Goal: Task Accomplishment & Management: Manage account settings

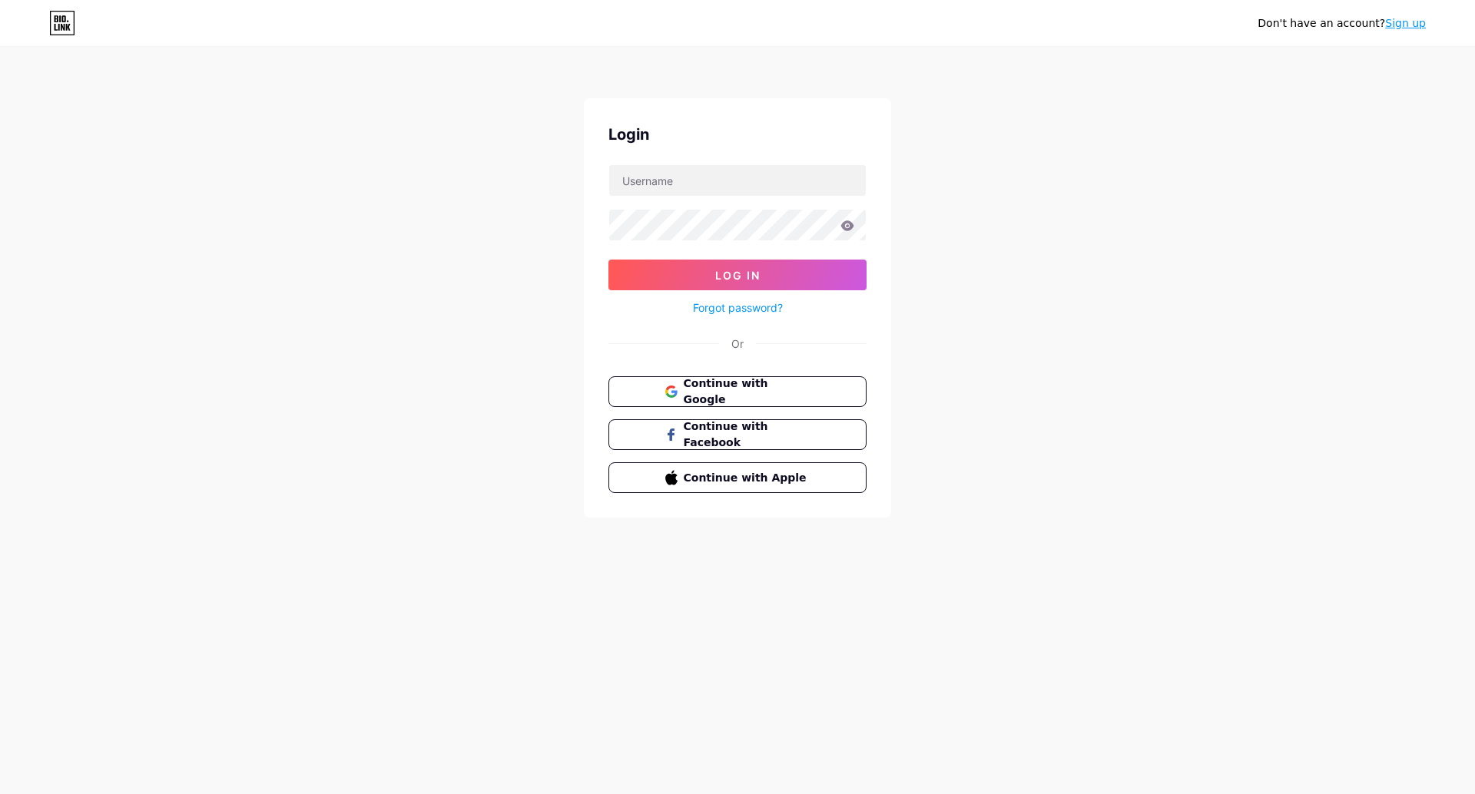
click at [709, 383] on span "Continue with Google" at bounding box center [747, 392] width 127 height 32
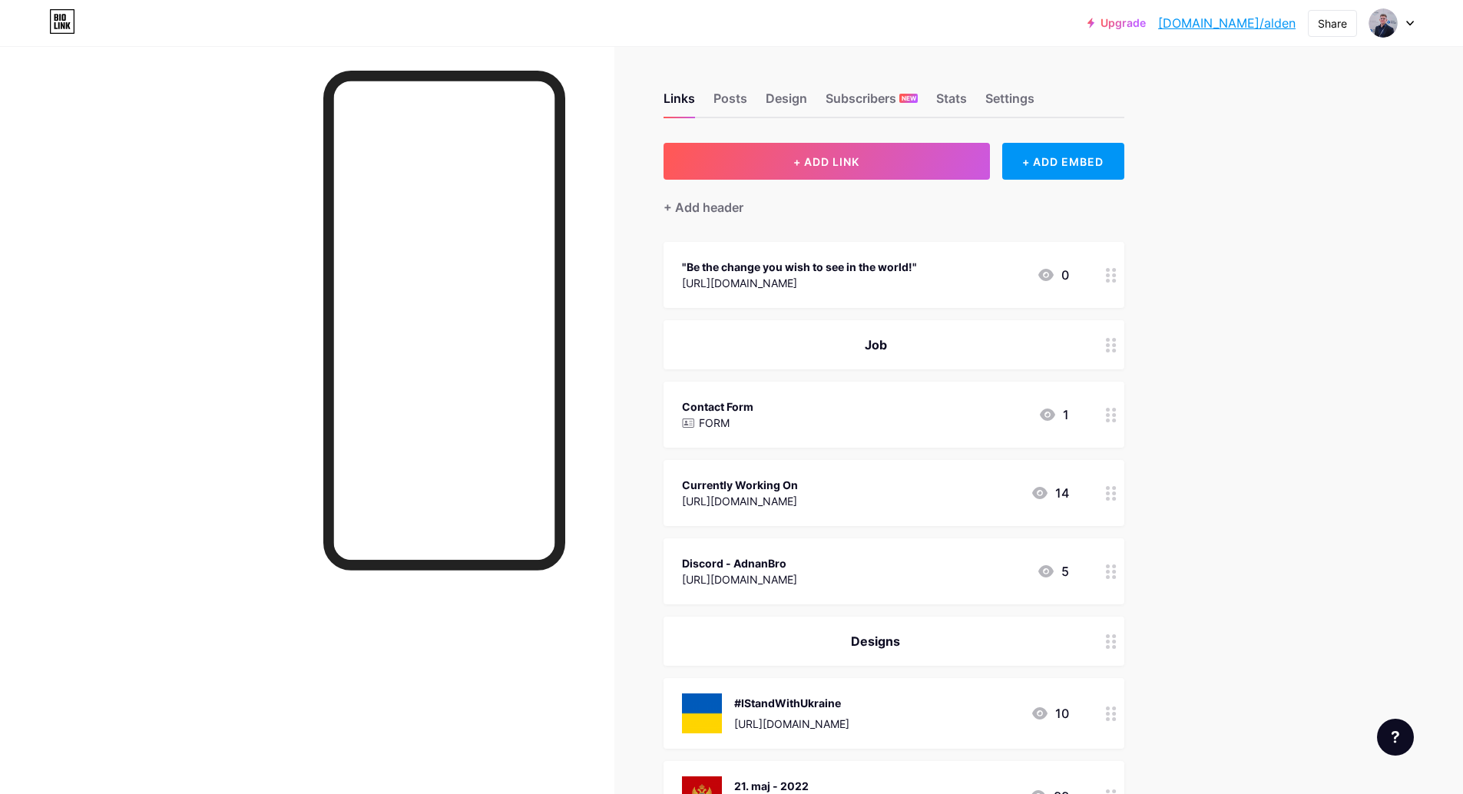
click at [1268, 247] on div "Upgrade [DOMAIN_NAME]/alden [DOMAIN_NAME]/alden Share Switch accounts Alden [DO…" at bounding box center [731, 647] width 1463 height 1294
click at [1228, 264] on div "Upgrade [DOMAIN_NAME]/alden [DOMAIN_NAME]/alden Share Switch accounts Alden [DO…" at bounding box center [731, 647] width 1463 height 1294
click at [1003, 88] on div "Links Posts Design Subscribers NEW Stats Settings" at bounding box center [894, 92] width 461 height 54
click at [963, 93] on div "Stats" at bounding box center [951, 103] width 31 height 28
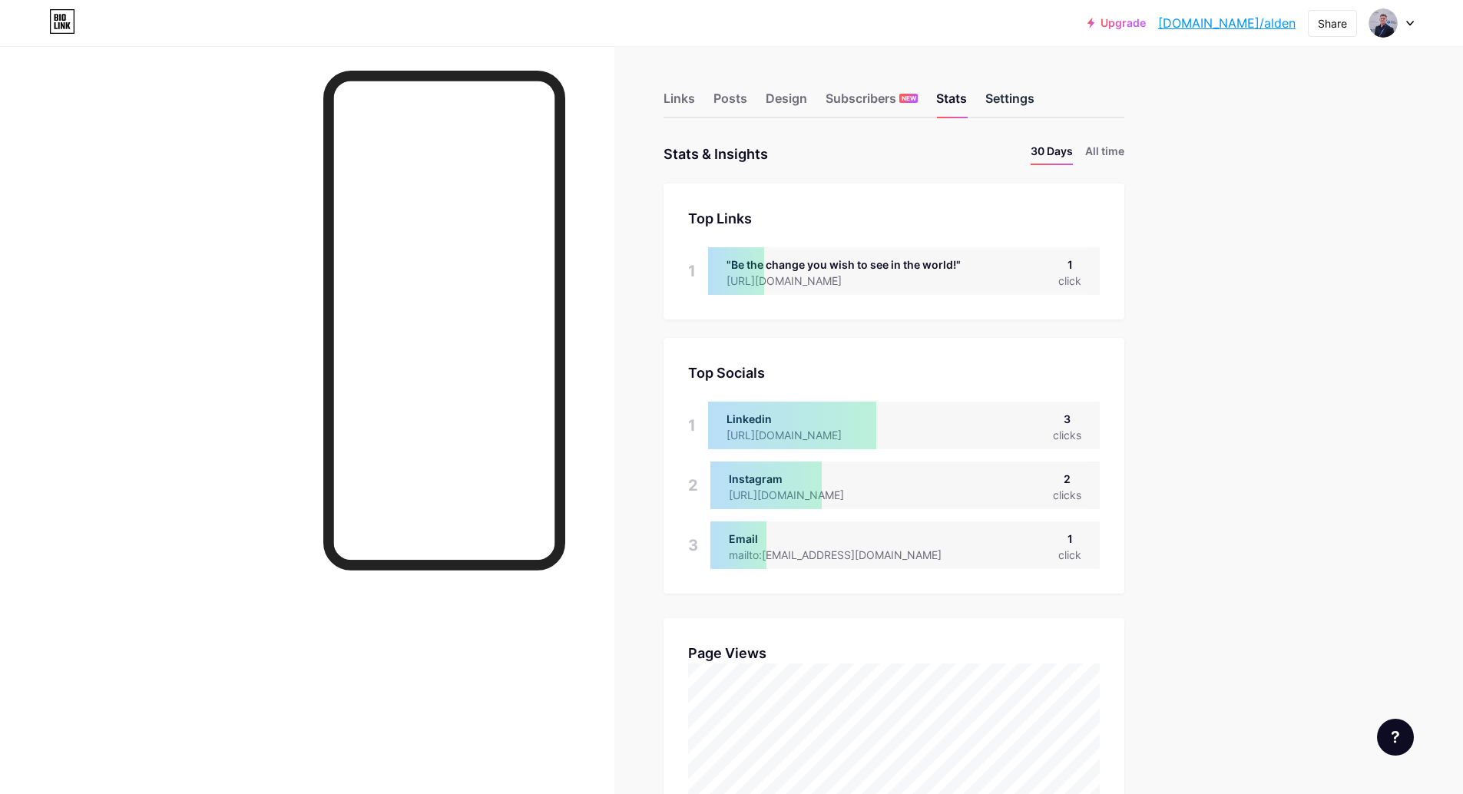
scroll to position [794, 1463]
click at [1059, 268] on div ""Be the change you wish to see in the world!" [URL][DOMAIN_NAME] 1 click" at bounding box center [904, 271] width 392 height 48
click at [1018, 240] on div "Top Links Links 1 "Be the change you wish to see in the world!" [URL][DOMAIN_NA…" at bounding box center [894, 252] width 461 height 136
click at [933, 99] on div "Links Posts Design Subscribers NEW Stats Settings" at bounding box center [894, 92] width 461 height 54
click at [901, 99] on div "Subscribers NEW" at bounding box center [872, 103] width 92 height 28
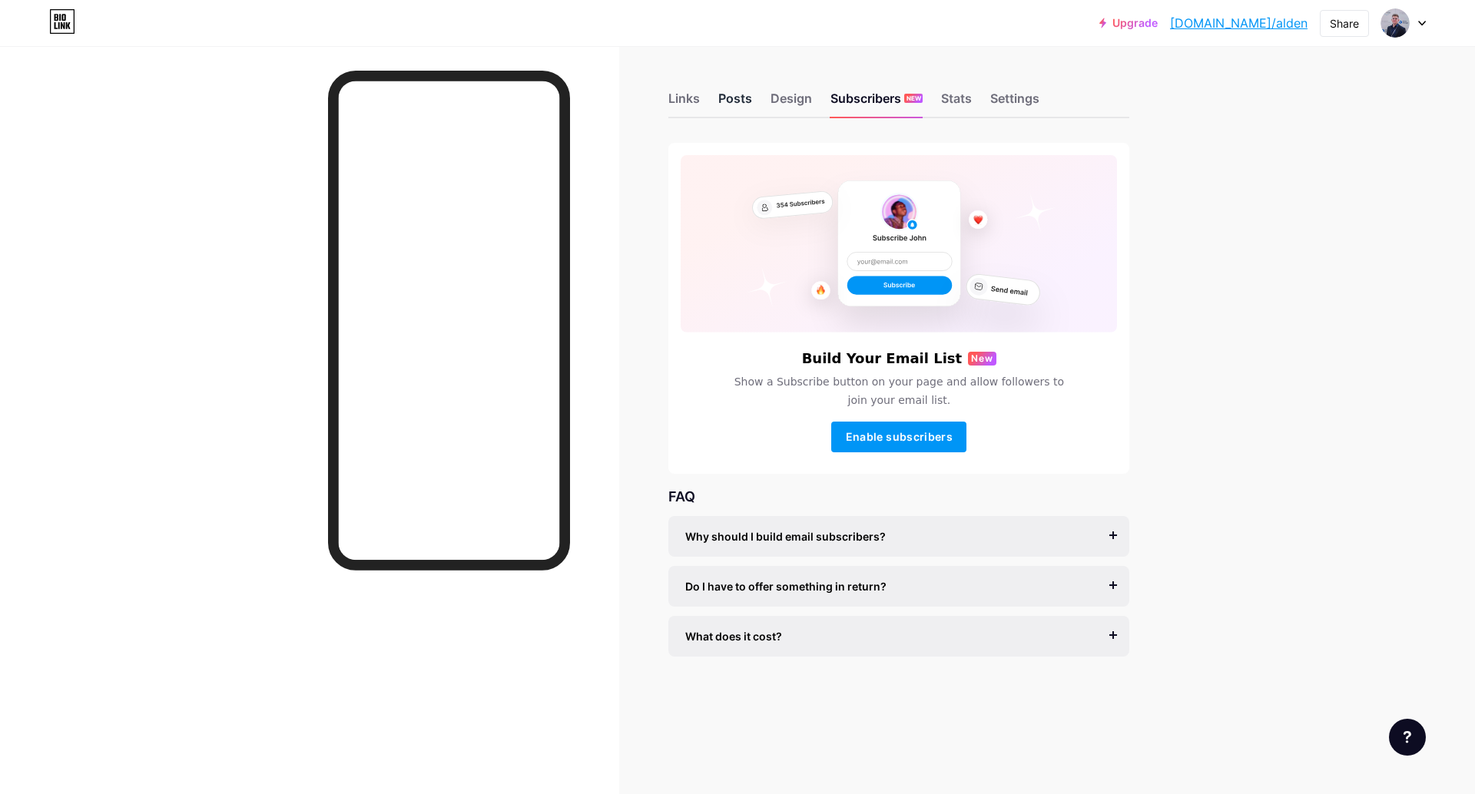
click at [751, 113] on div "Posts" at bounding box center [735, 103] width 34 height 28
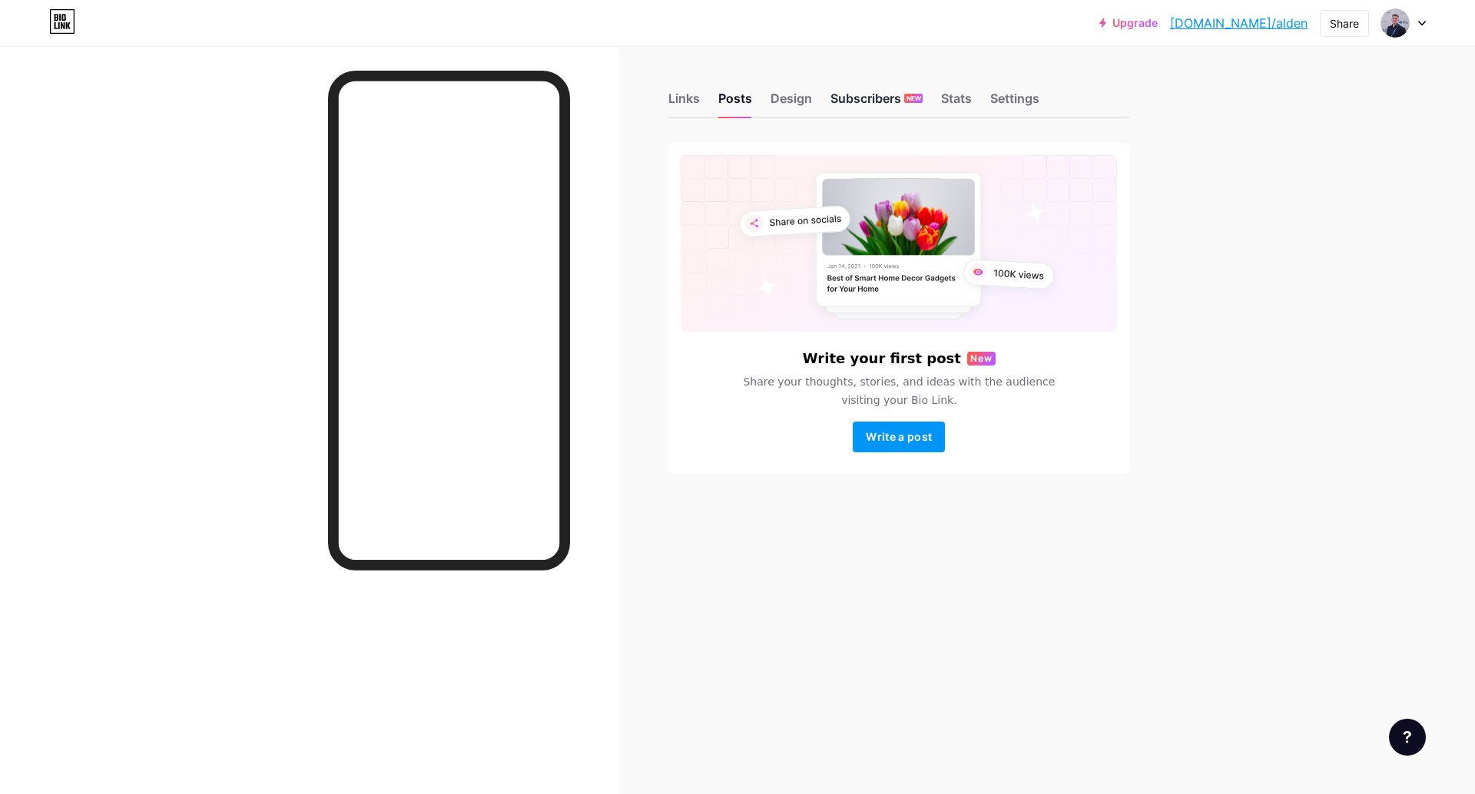
click at [920, 102] on span "NEW" at bounding box center [913, 98] width 15 height 9
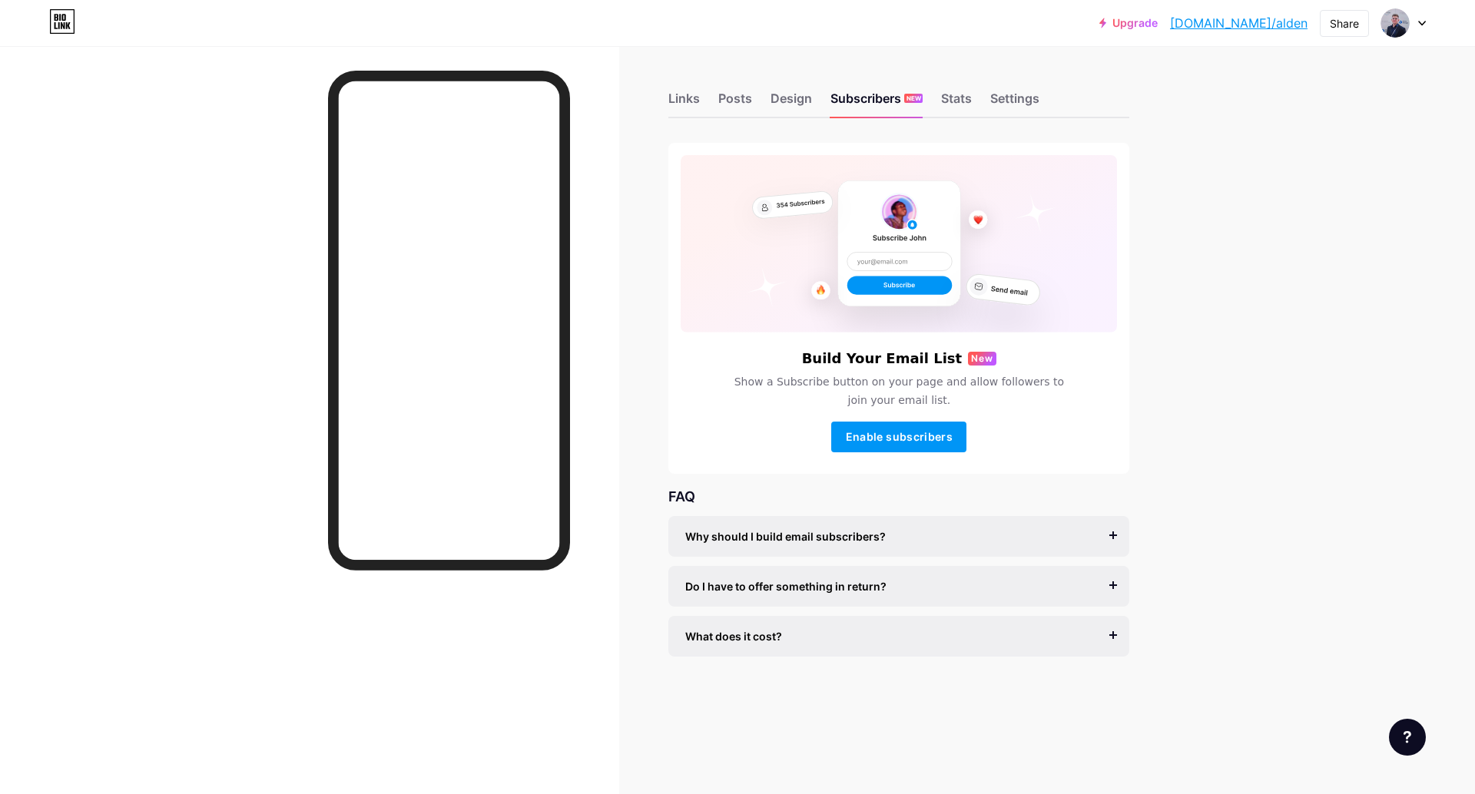
click at [798, 363] on div "Build Your Email List New" at bounding box center [899, 358] width 436 height 15
click at [731, 99] on div "Posts" at bounding box center [735, 103] width 34 height 28
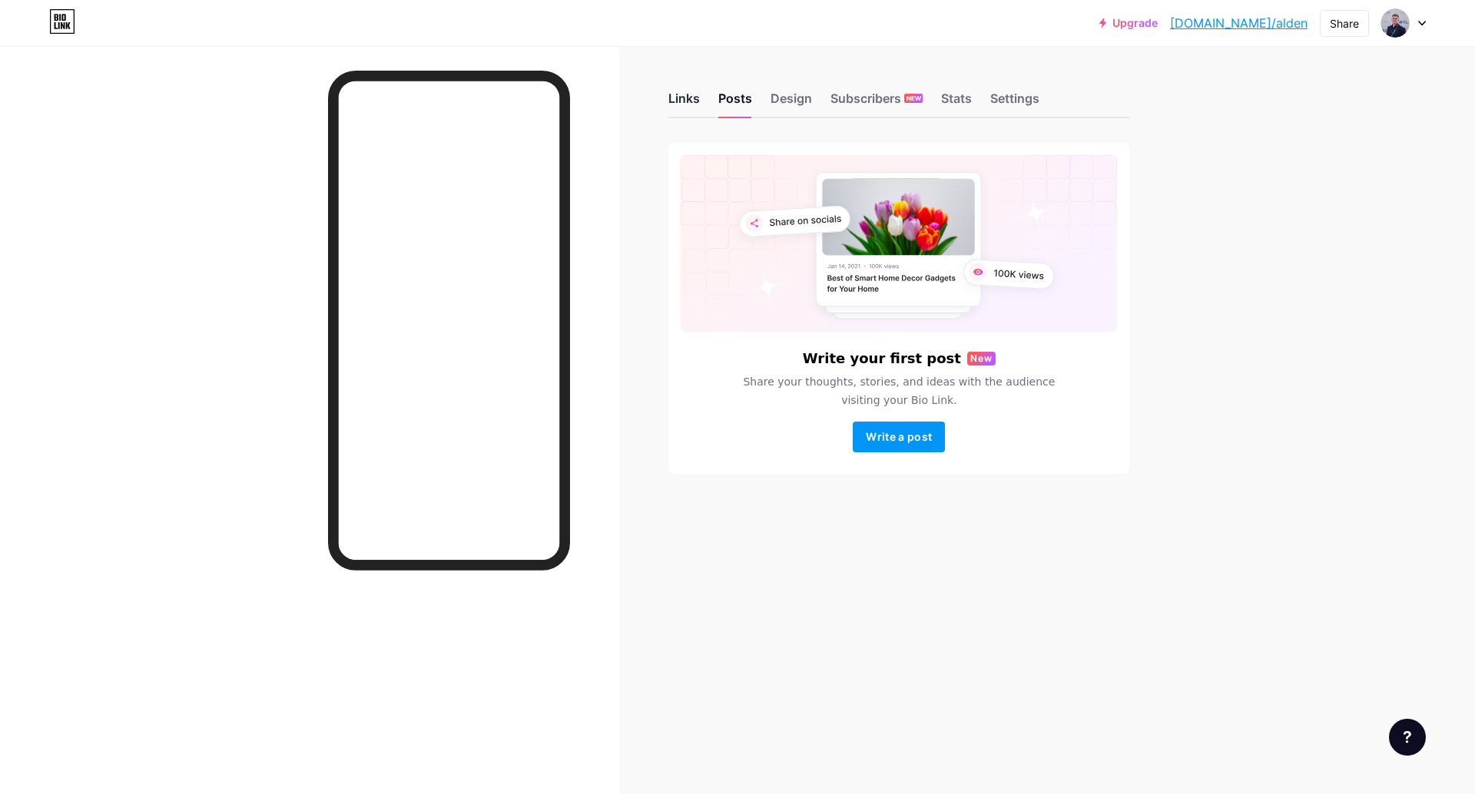
click at [694, 104] on div "Links" at bounding box center [683, 103] width 31 height 28
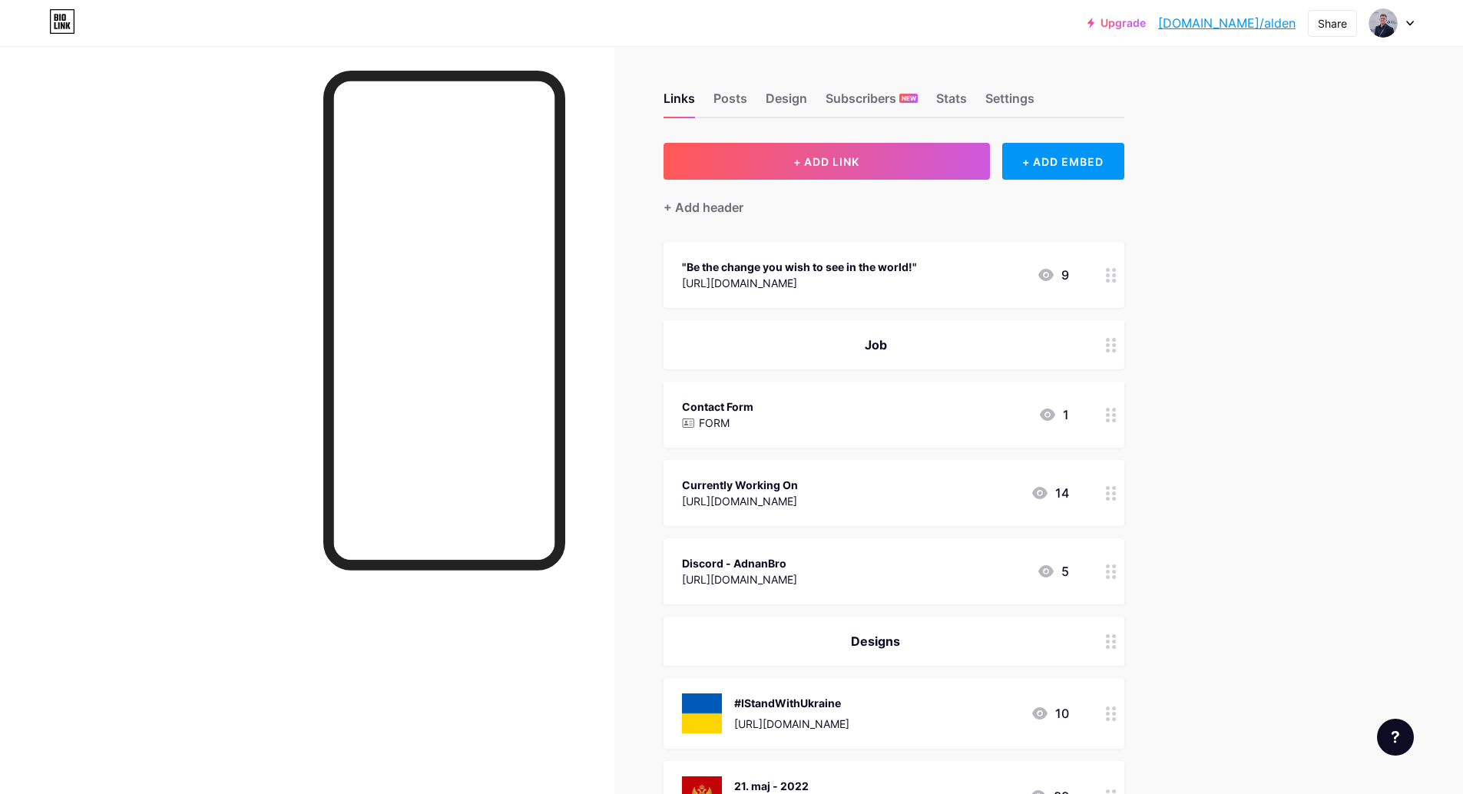
click at [1013, 266] on div ""Be the change you wish to see in the world!" [URL][DOMAIN_NAME] 9" at bounding box center [875, 274] width 387 height 35
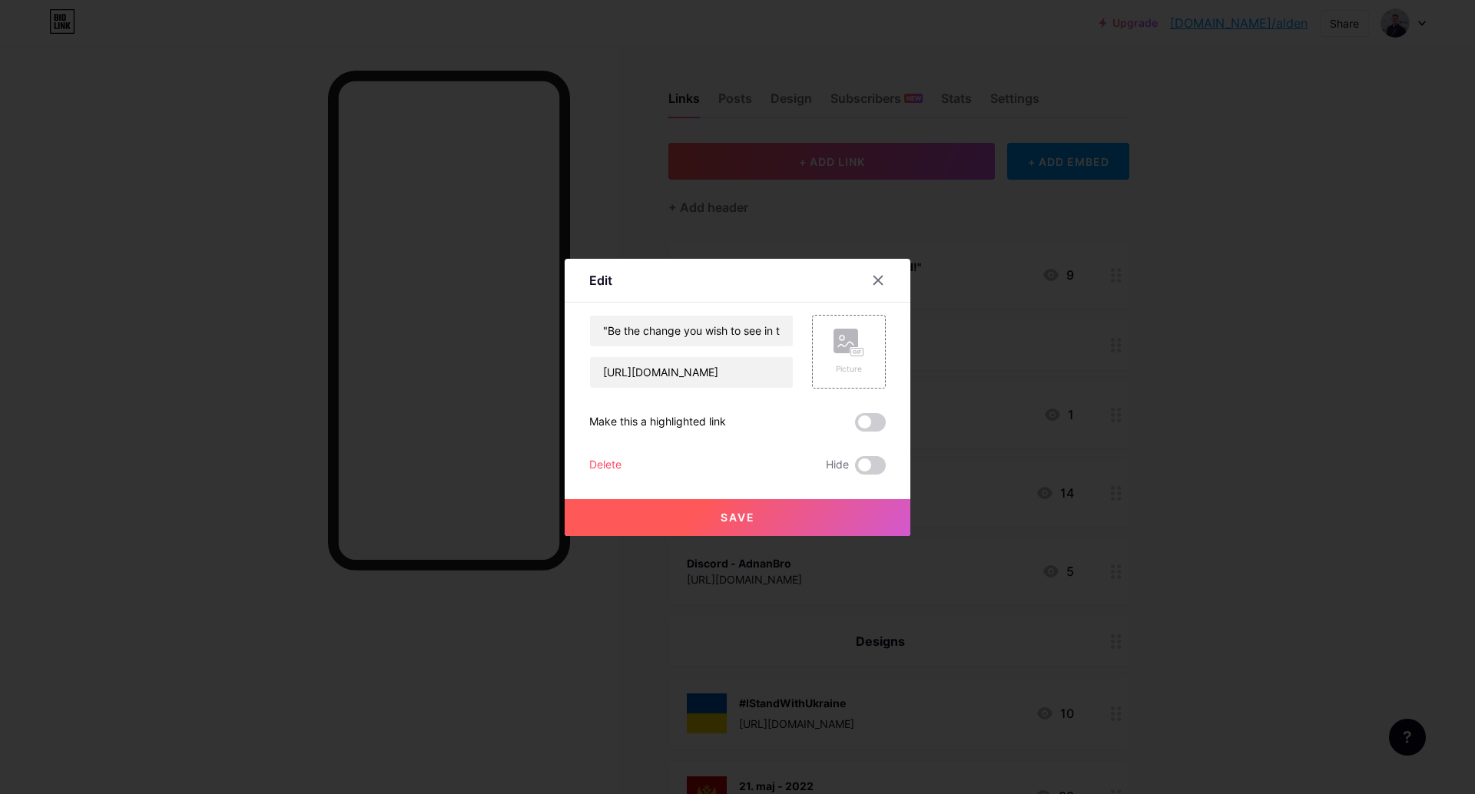
click at [565, 456] on div "Edit Content YouTube Play YouTube video without leaving your page. ADD Vimeo Pl…" at bounding box center [738, 397] width 346 height 277
click at [589, 462] on div "Delete" at bounding box center [605, 465] width 32 height 18
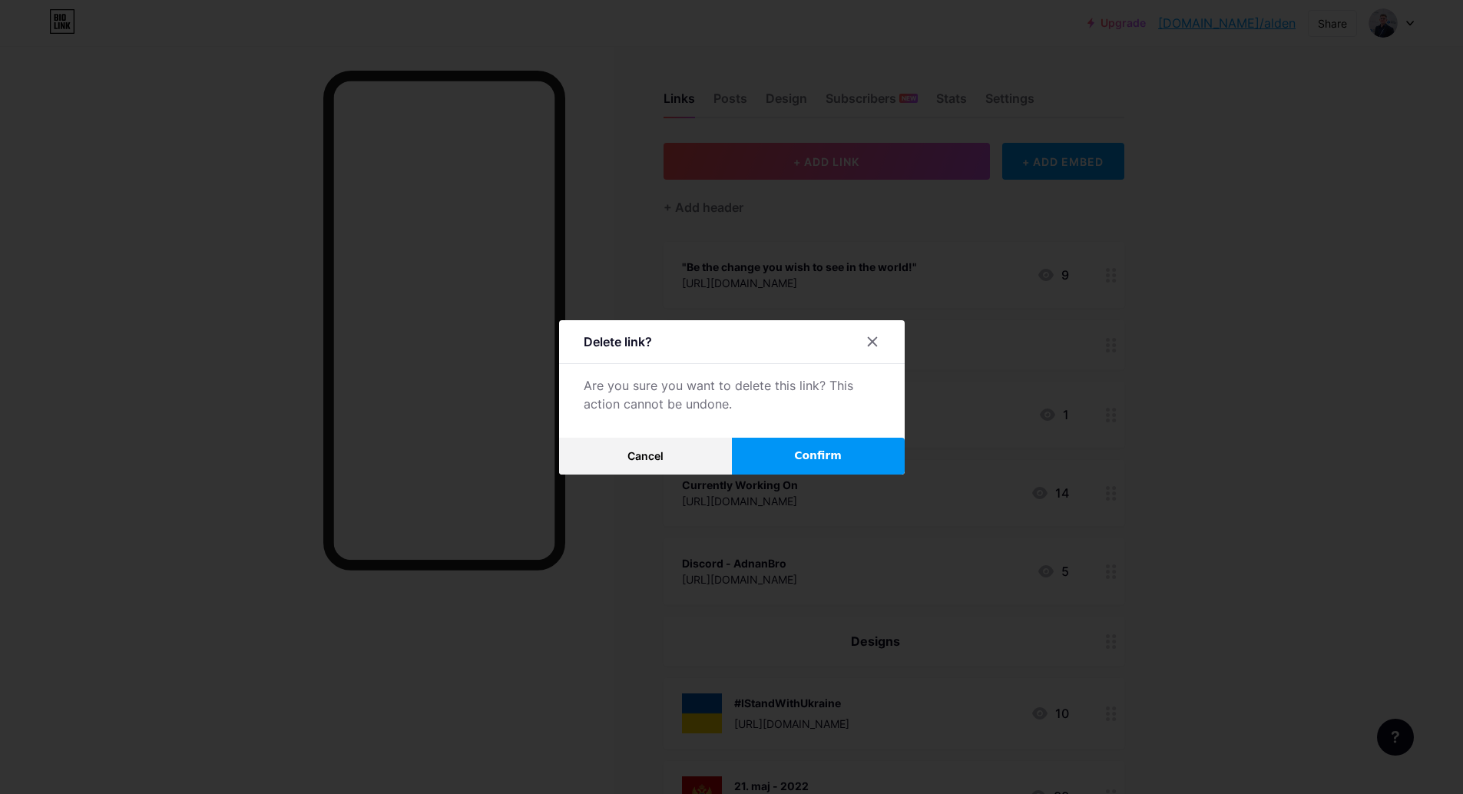
click at [807, 457] on span "Confirm" at bounding box center [818, 456] width 48 height 16
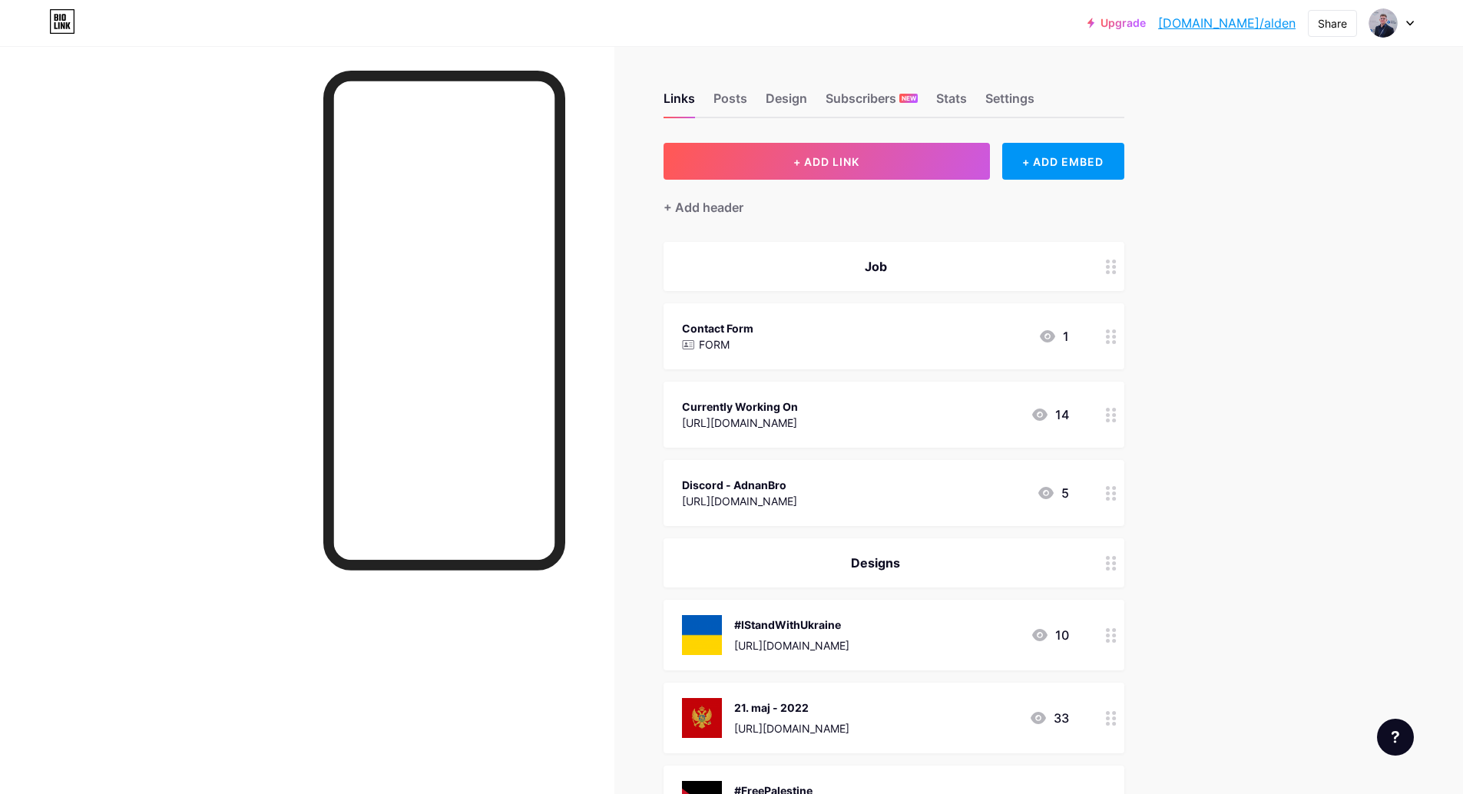
scroll to position [421, 0]
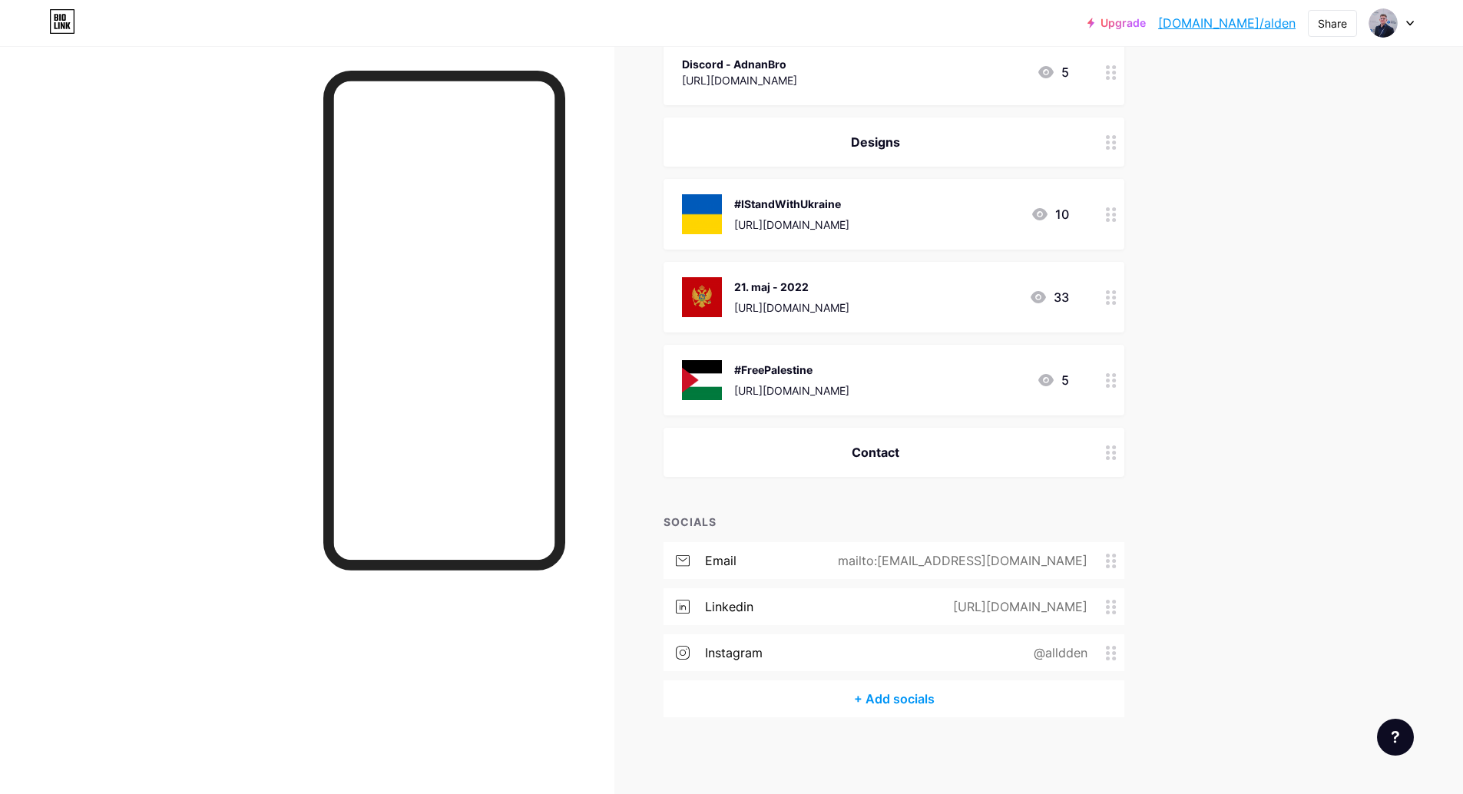
click at [1022, 607] on div "[URL][DOMAIN_NAME]" at bounding box center [1017, 607] width 177 height 18
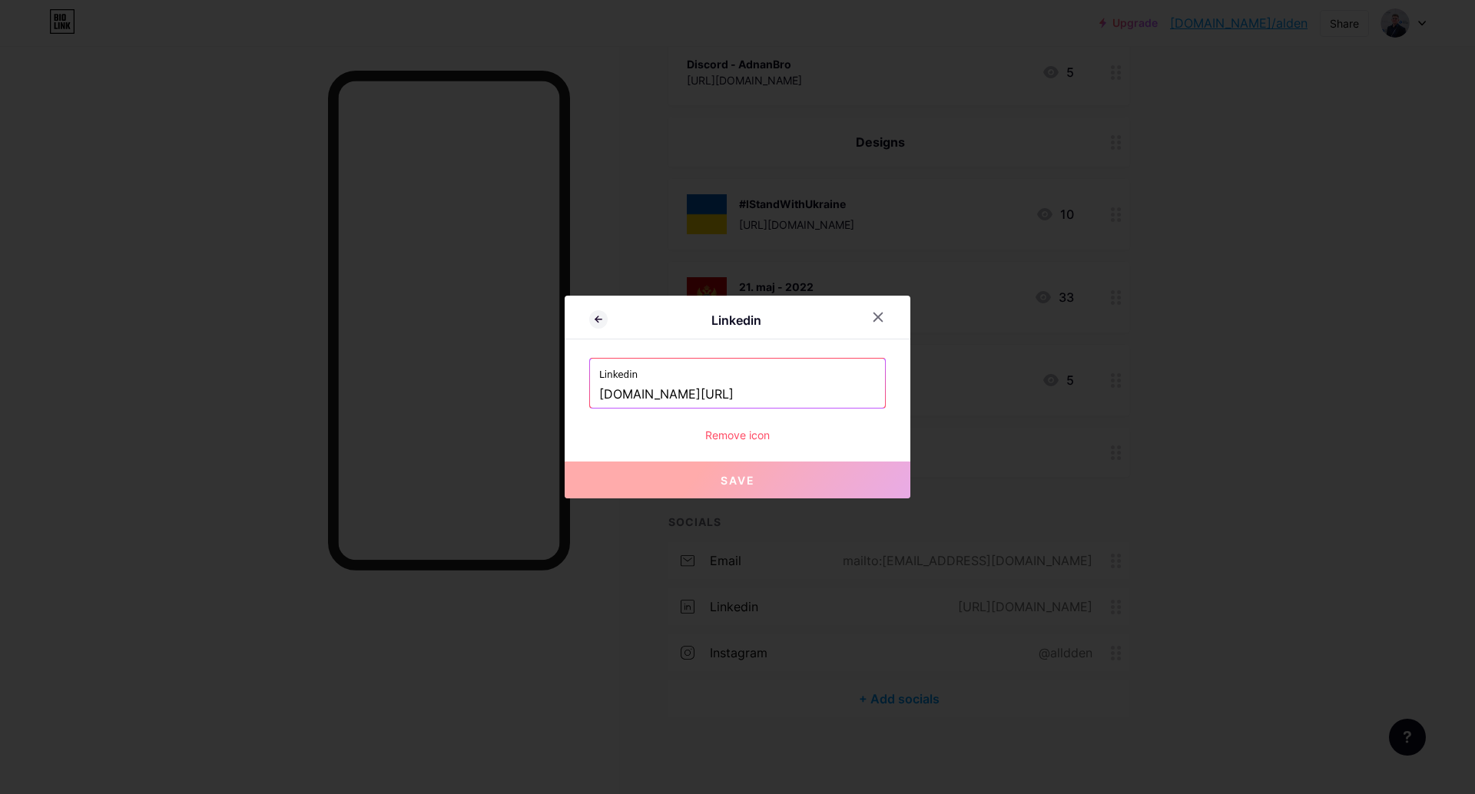
click at [731, 433] on div "Remove icon" at bounding box center [737, 435] width 297 height 16
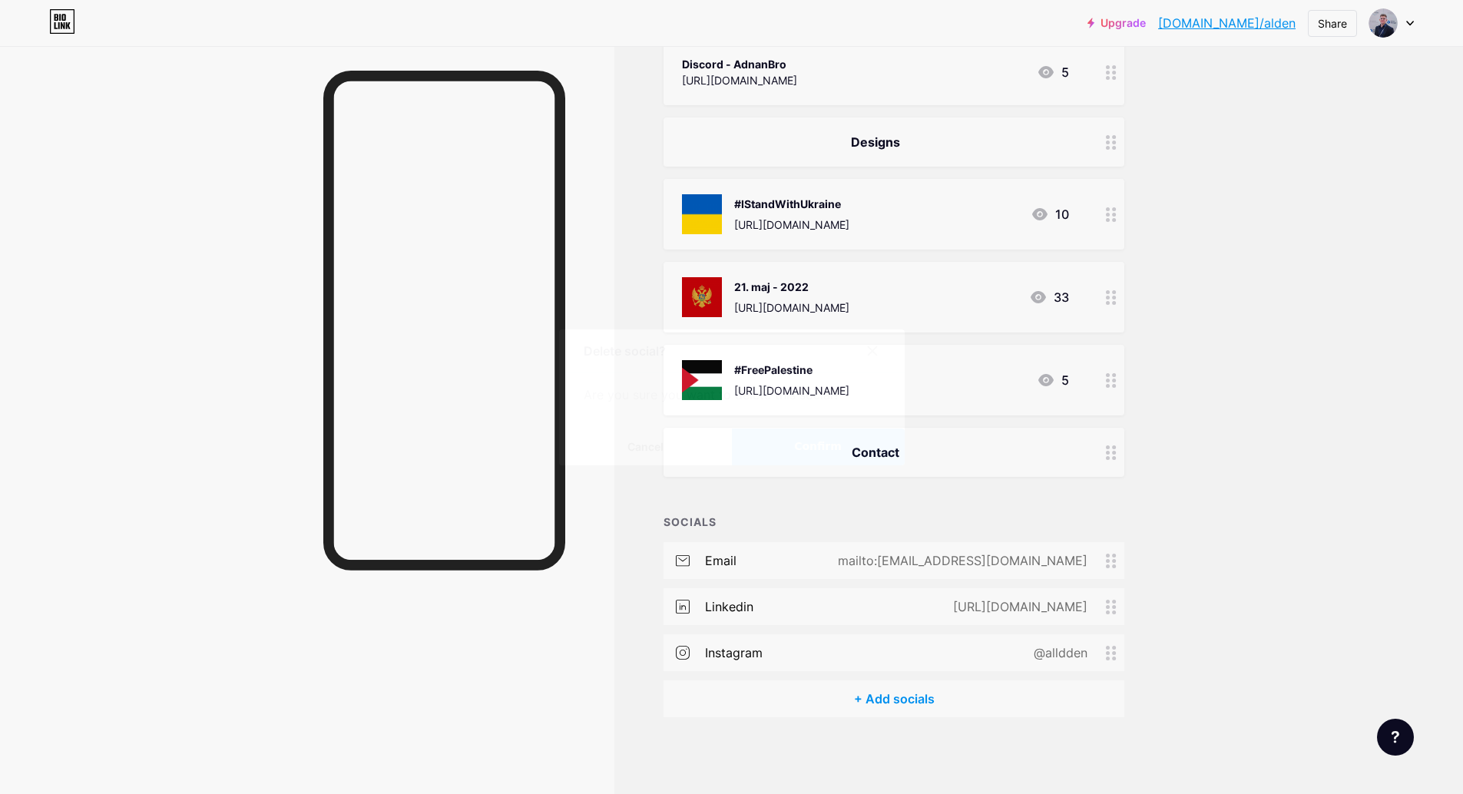
click at [779, 443] on button "Confirm" at bounding box center [818, 447] width 173 height 37
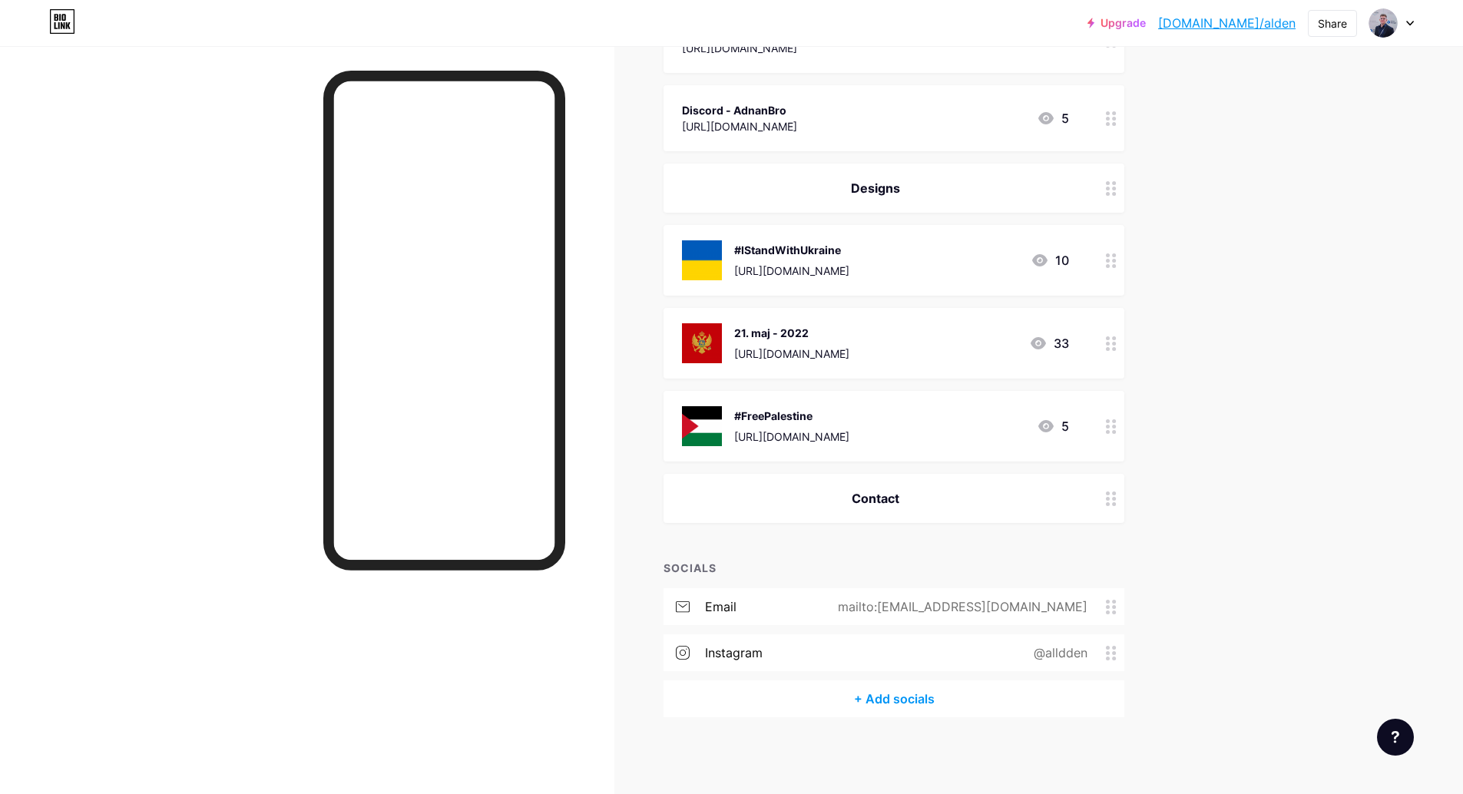
scroll to position [375, 0]
click at [1031, 661] on div "@alldden" at bounding box center [1057, 653] width 97 height 18
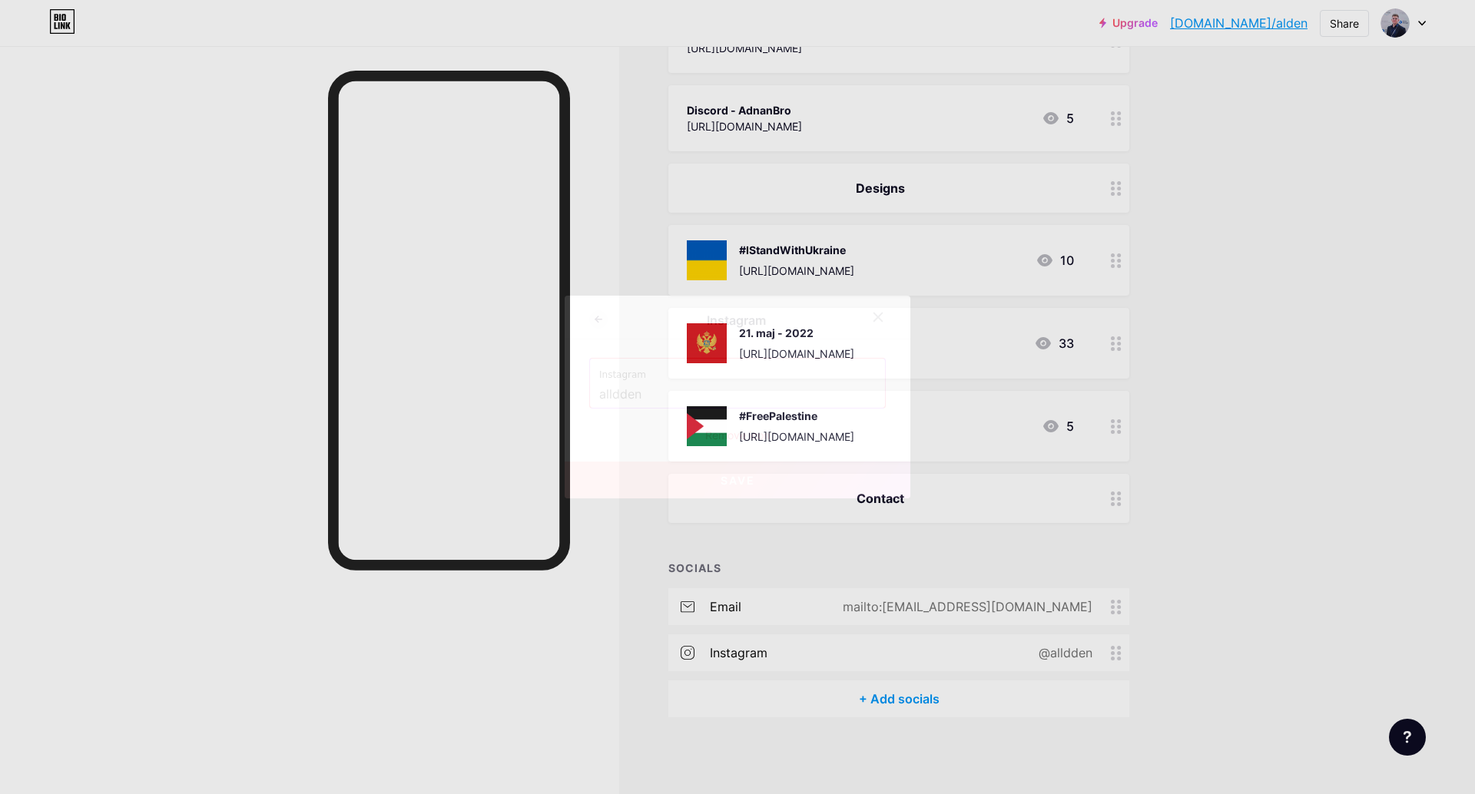
click at [724, 433] on div "Remove icon" at bounding box center [737, 435] width 297 height 16
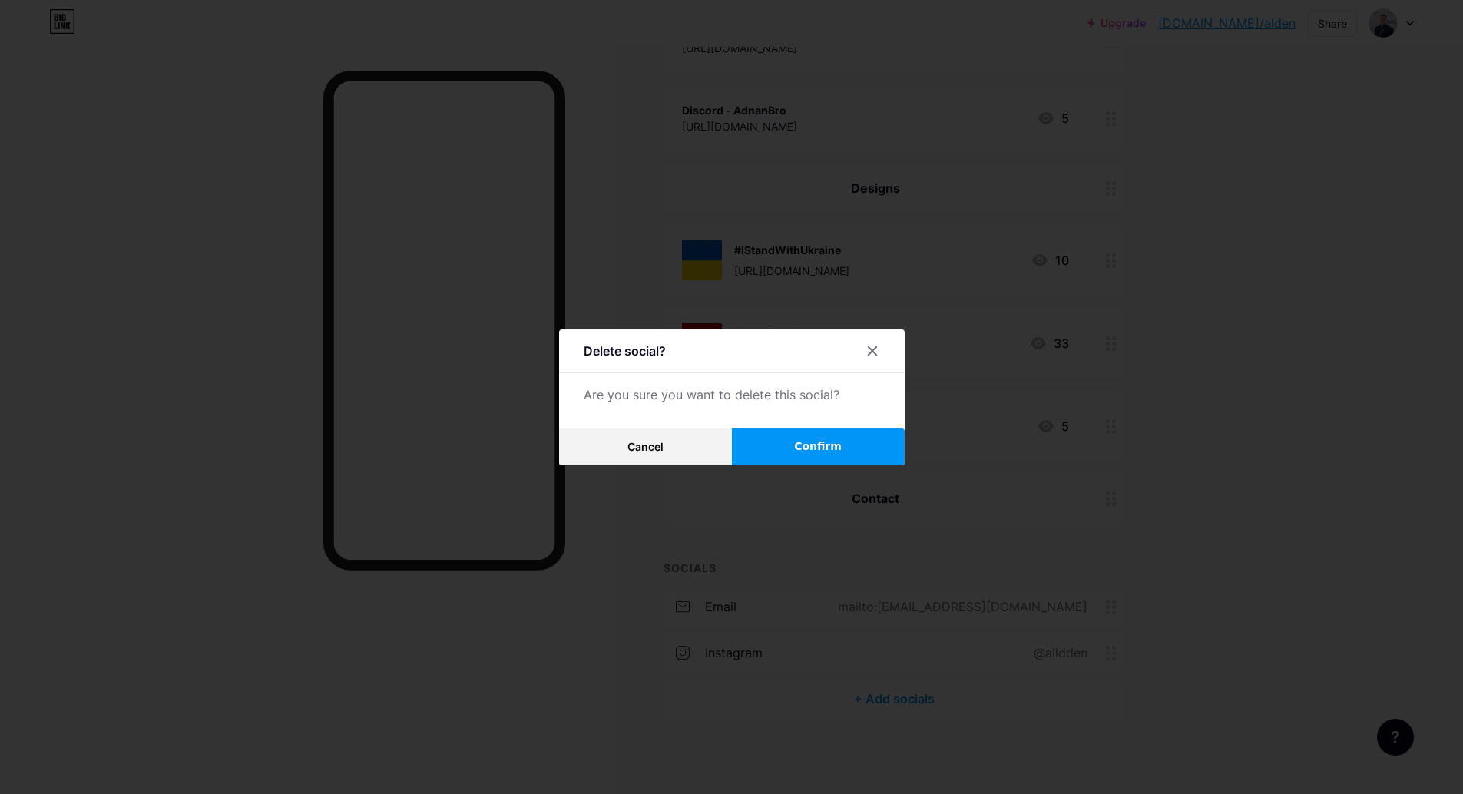
click at [814, 463] on button "Confirm" at bounding box center [818, 447] width 173 height 37
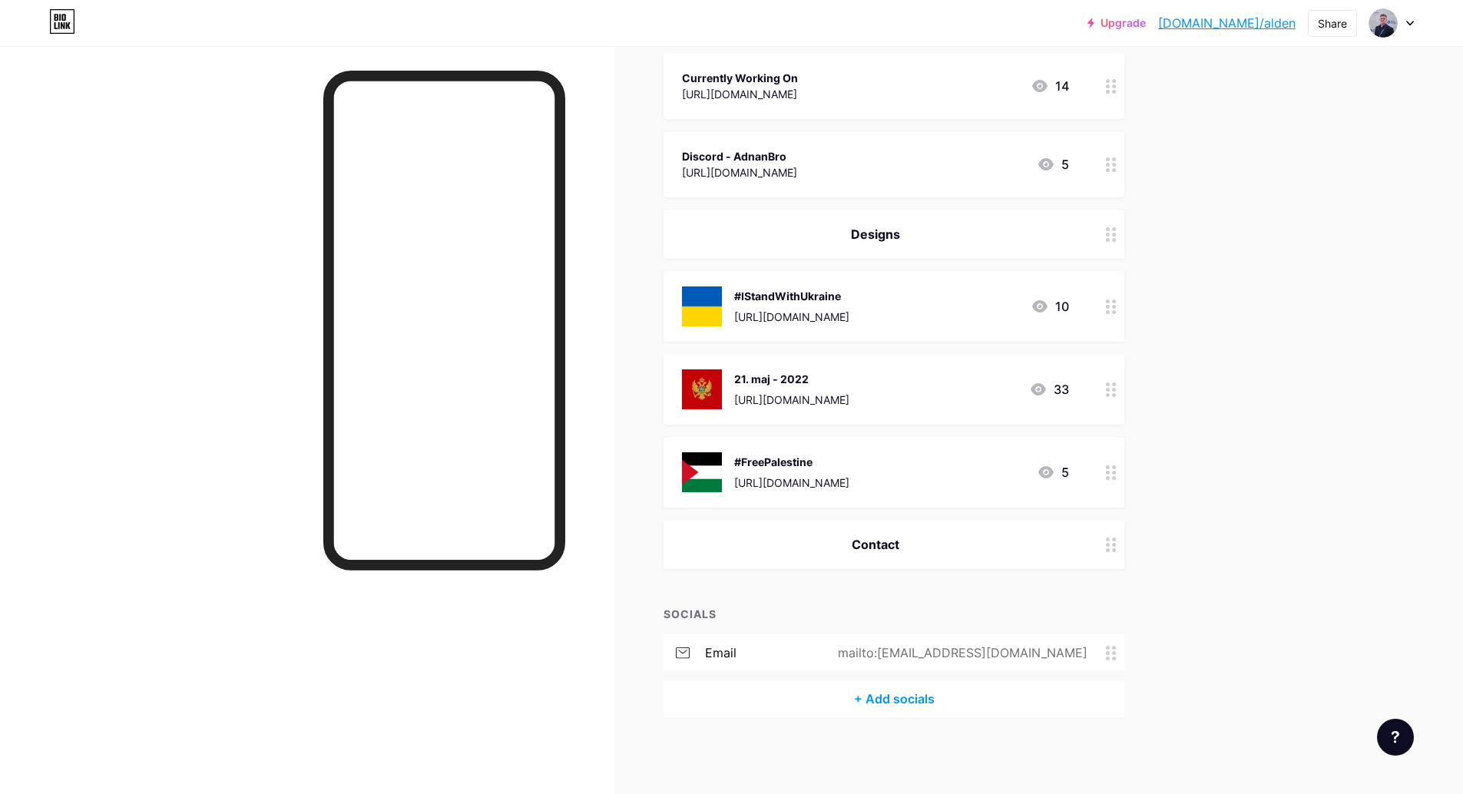
scroll to position [0, 0]
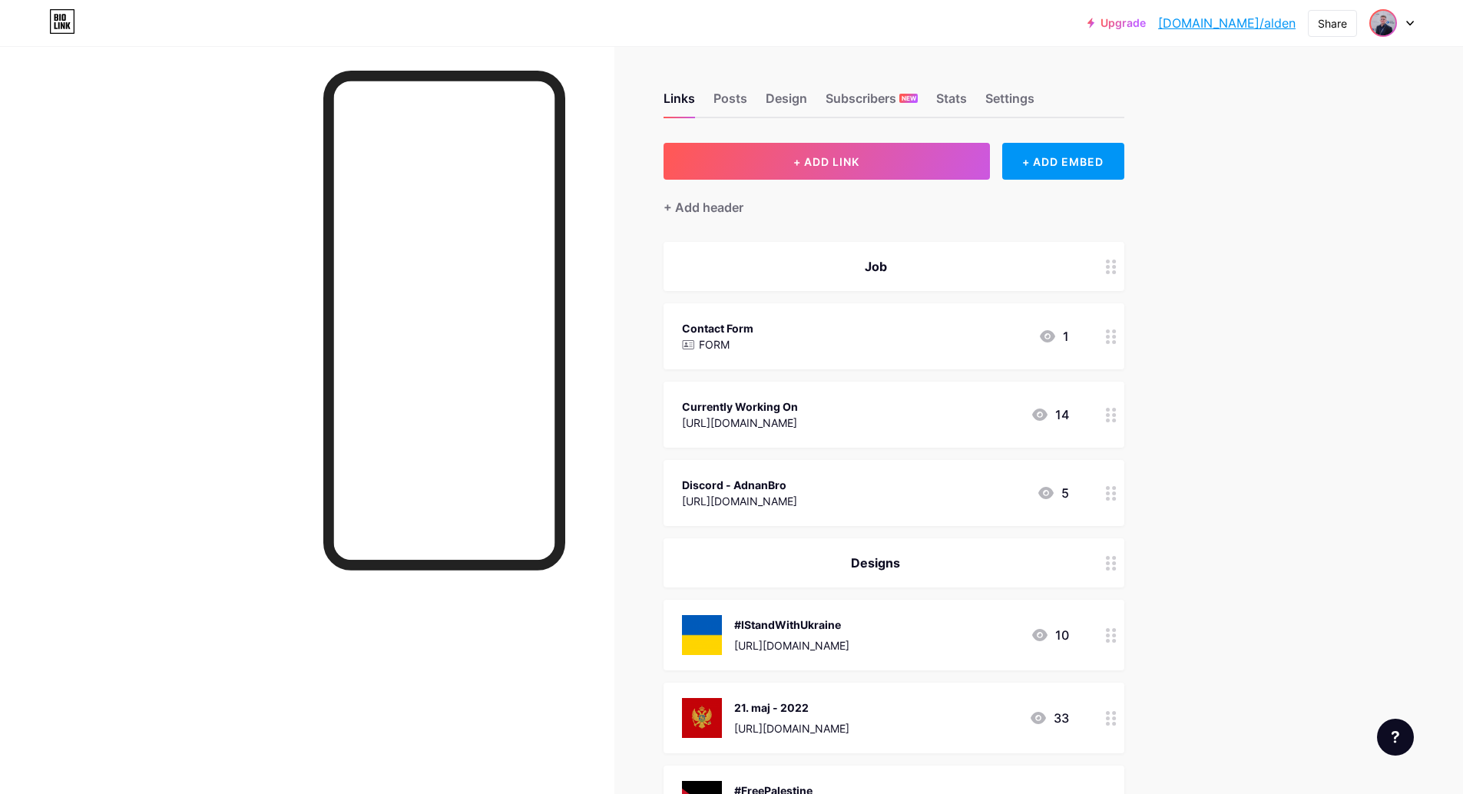
click at [1394, 28] on img at bounding box center [1383, 23] width 25 height 25
click at [1289, 174] on link "Account settings" at bounding box center [1318, 174] width 191 height 41
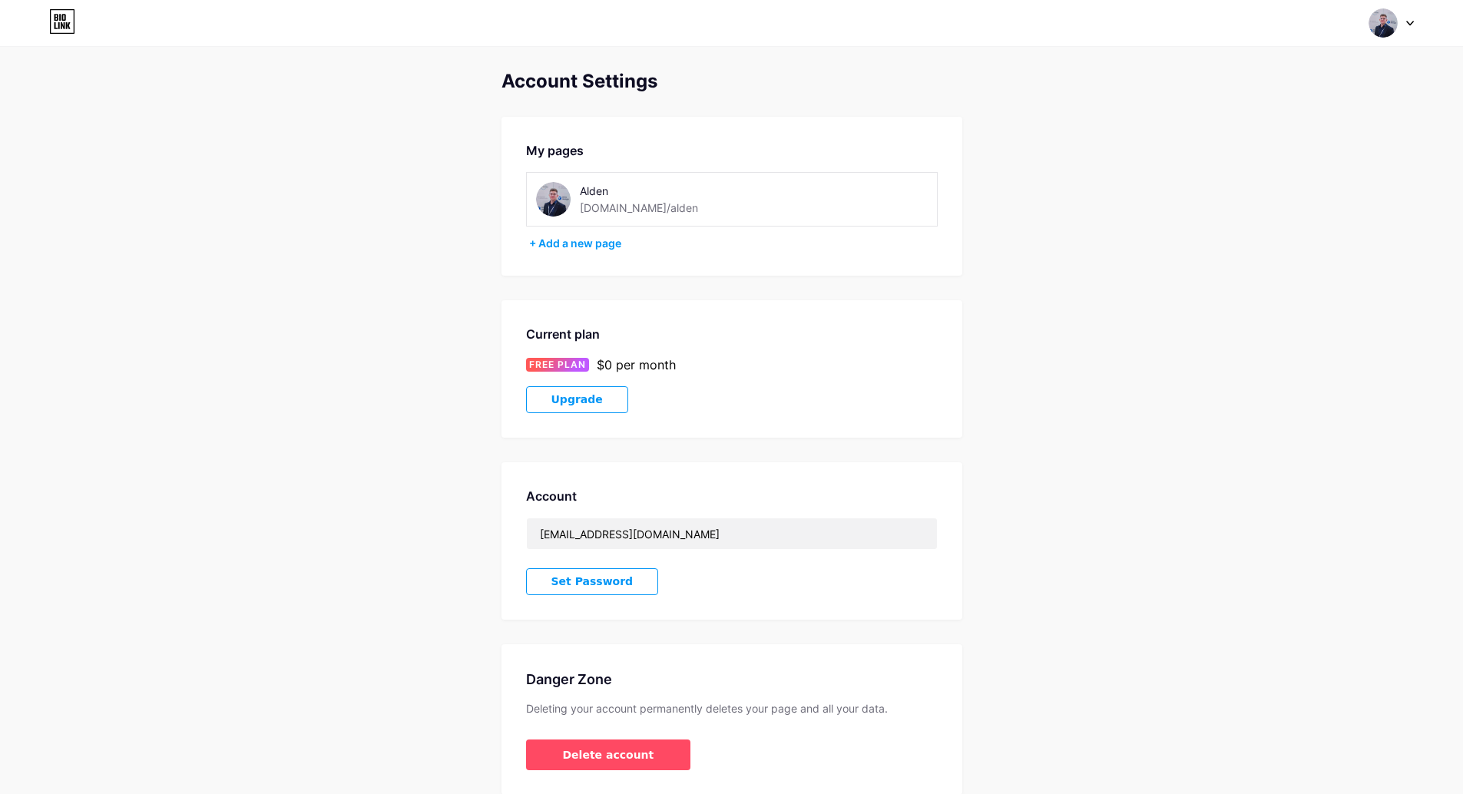
click at [1138, 230] on div "Account Settings My pages Alden [DOMAIN_NAME]/alden + Add a new page Current pl…" at bounding box center [731, 433] width 1463 height 724
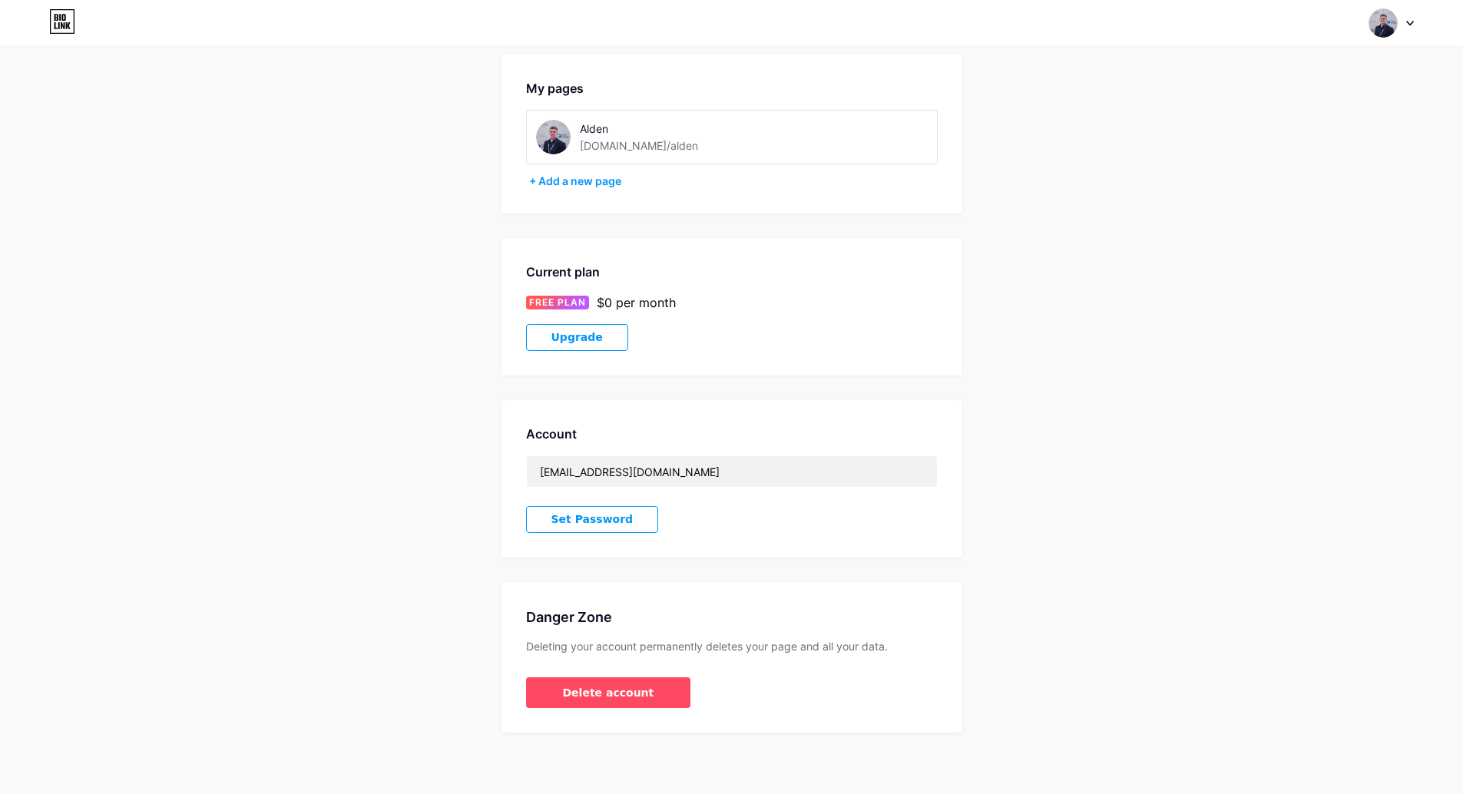
click at [1072, 208] on div "Account Settings My pages Alden [DOMAIN_NAME]/alden + Add a new page Current pl…" at bounding box center [731, 370] width 1463 height 724
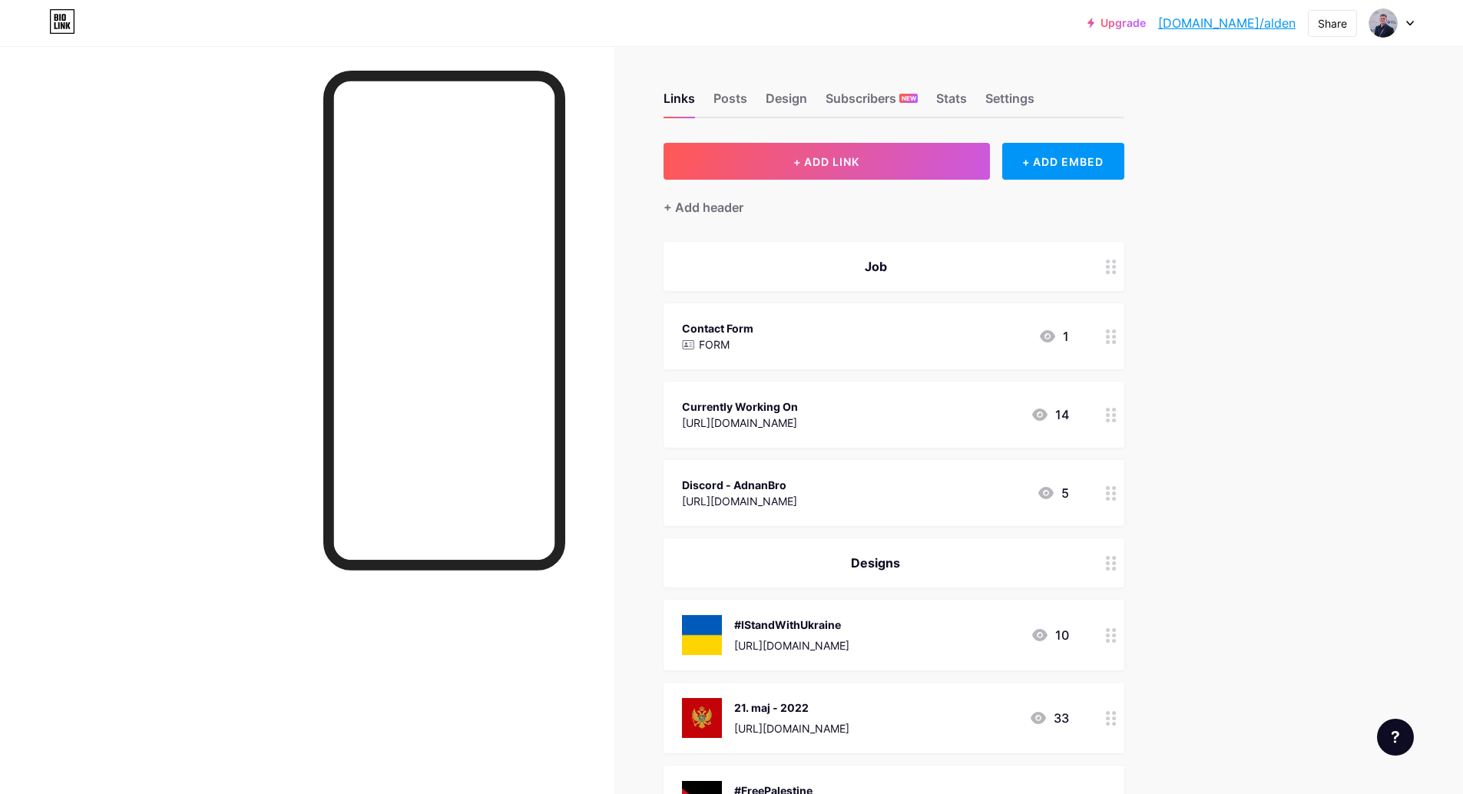
click at [1195, 194] on div "Upgrade [DOMAIN_NAME]/alden [DOMAIN_NAME]/alden Share Switch accounts Alden [DO…" at bounding box center [731, 561] width 1463 height 1123
click at [800, 101] on div "Design" at bounding box center [786, 103] width 41 height 28
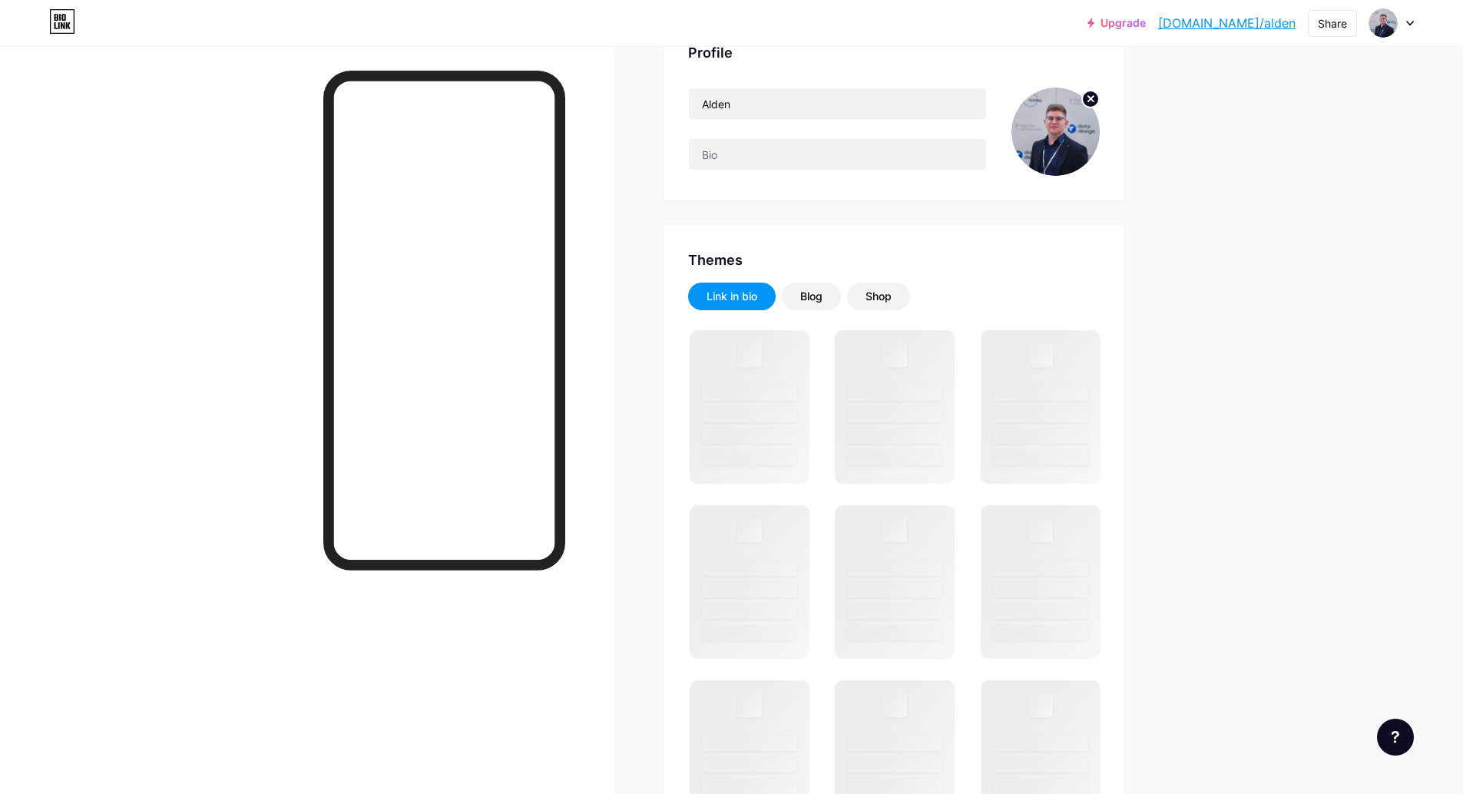
scroll to position [184, 0]
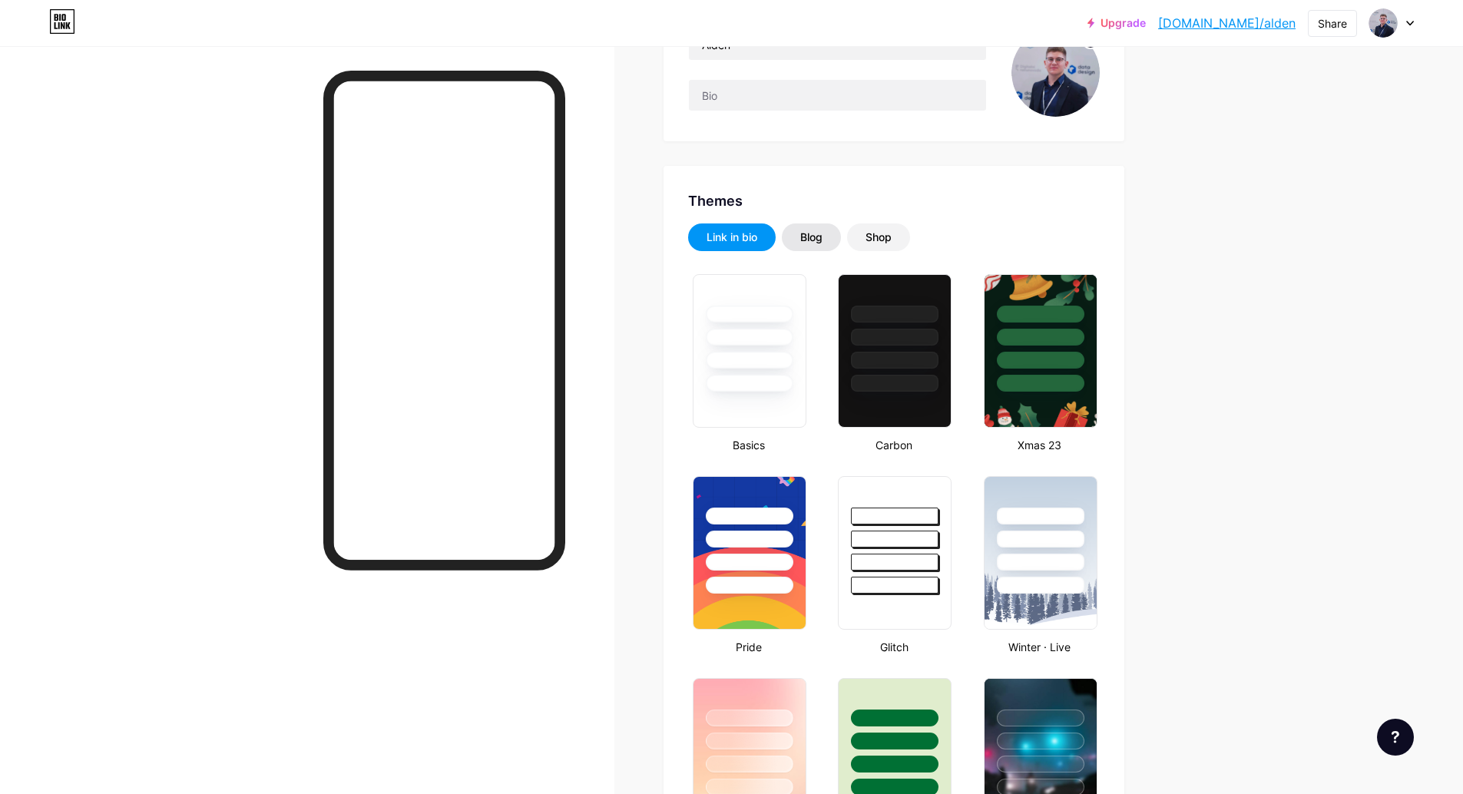
click at [837, 234] on div "Blog" at bounding box center [811, 238] width 59 height 28
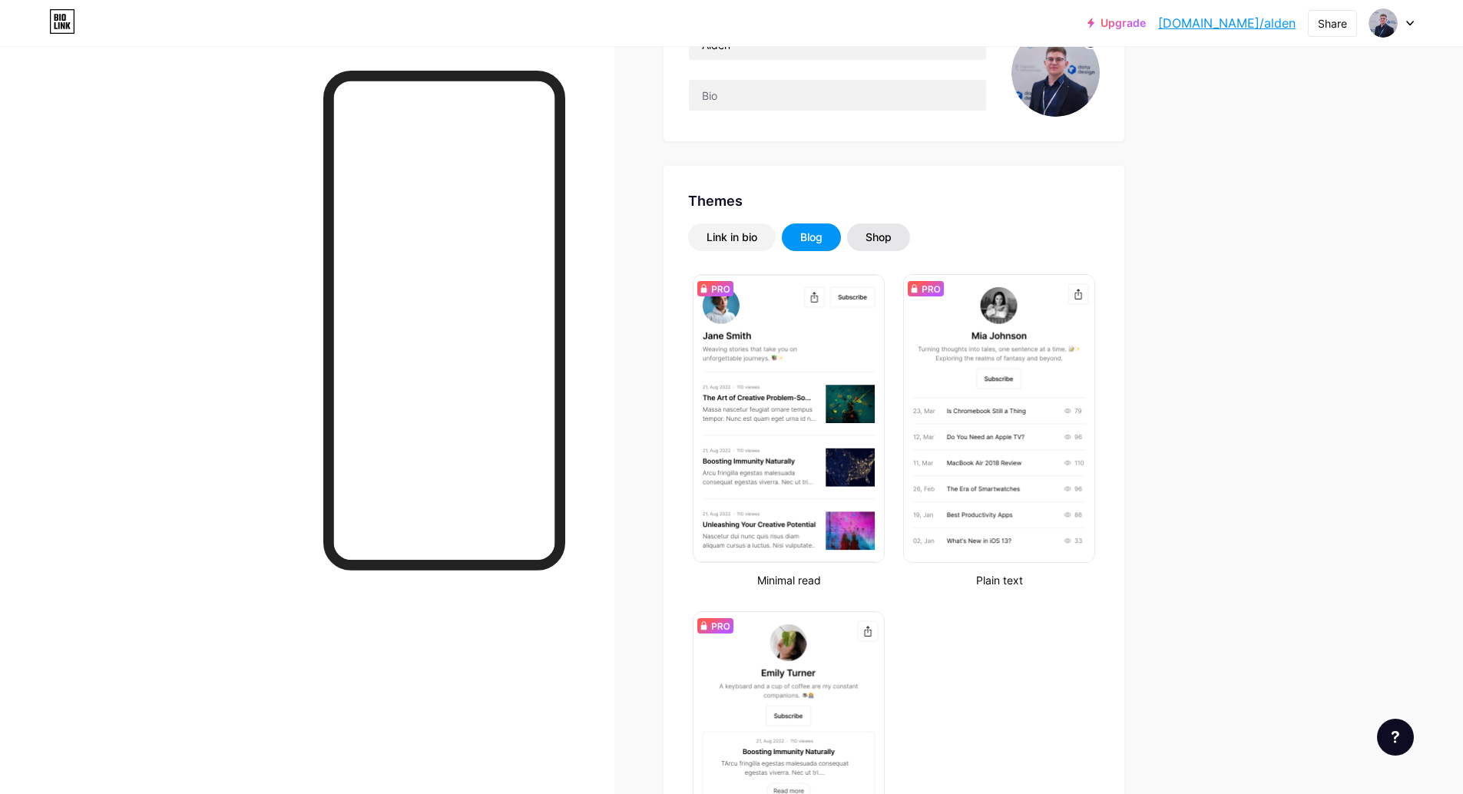
click at [874, 231] on div "Shop" at bounding box center [879, 237] width 26 height 15
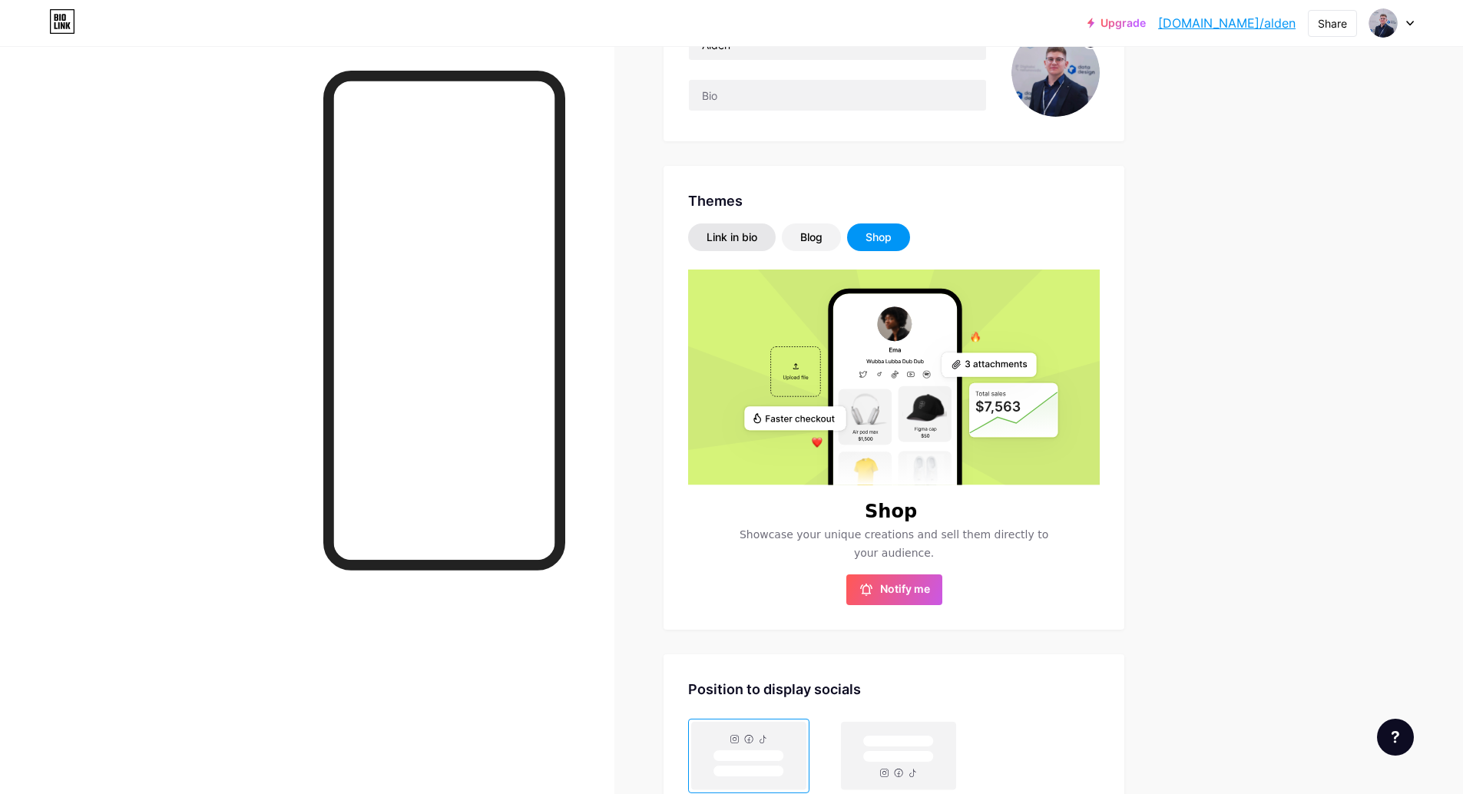
click at [747, 249] on div "Link in bio" at bounding box center [732, 238] width 88 height 28
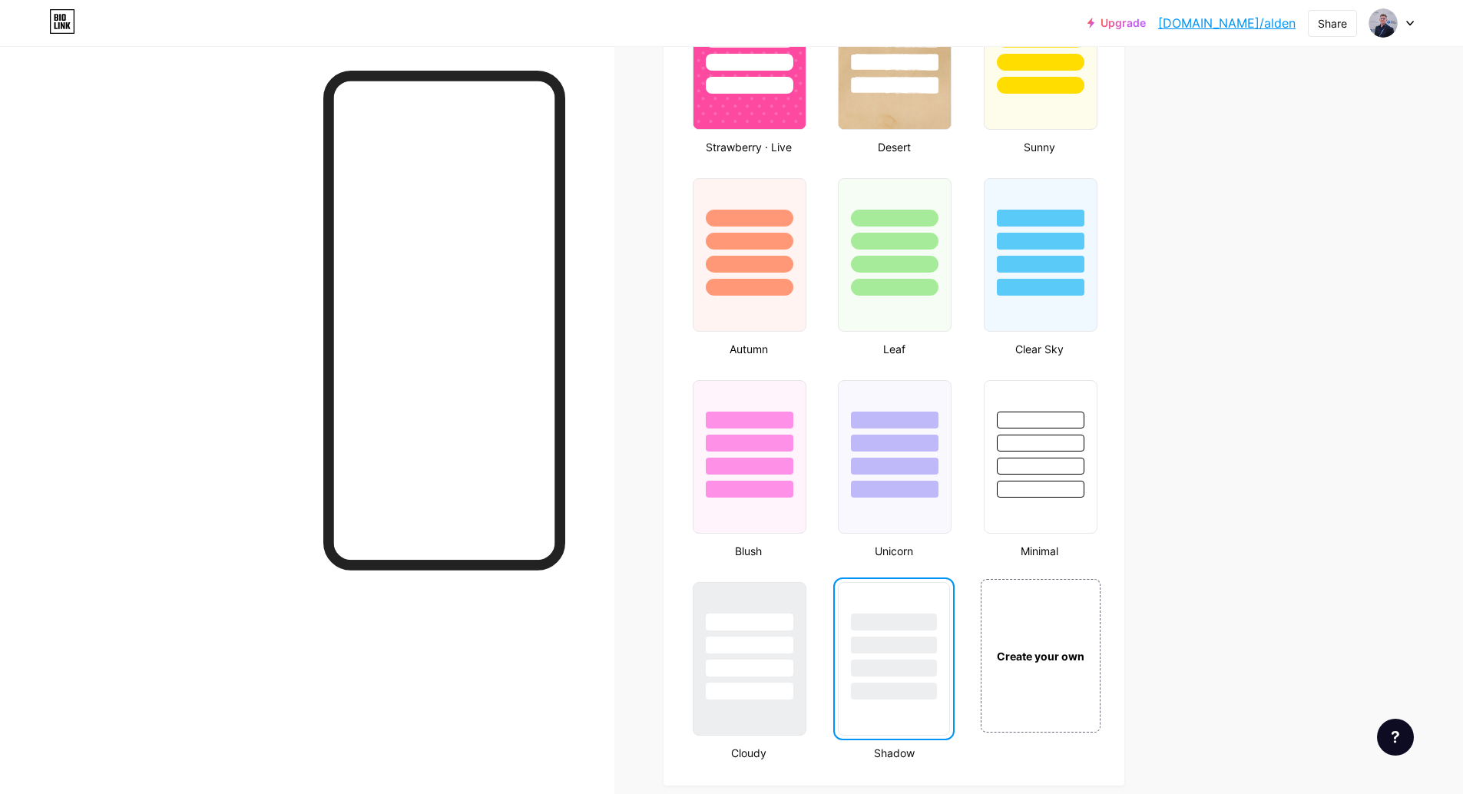
scroll to position [1815, 0]
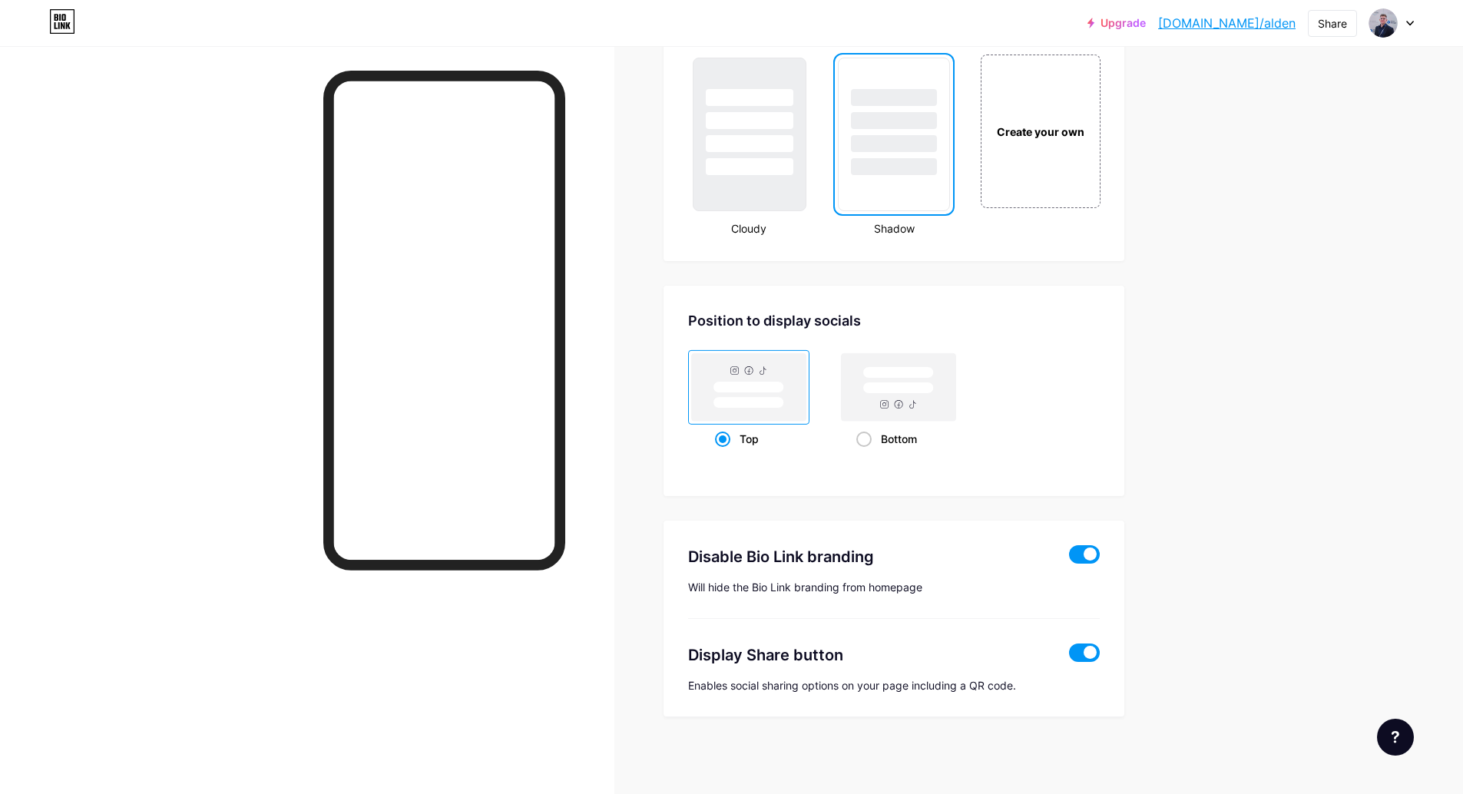
click at [1036, 301] on div "Position to display socials Top Bottom" at bounding box center [894, 391] width 461 height 210
click at [749, 193] on div at bounding box center [749, 134] width 117 height 158
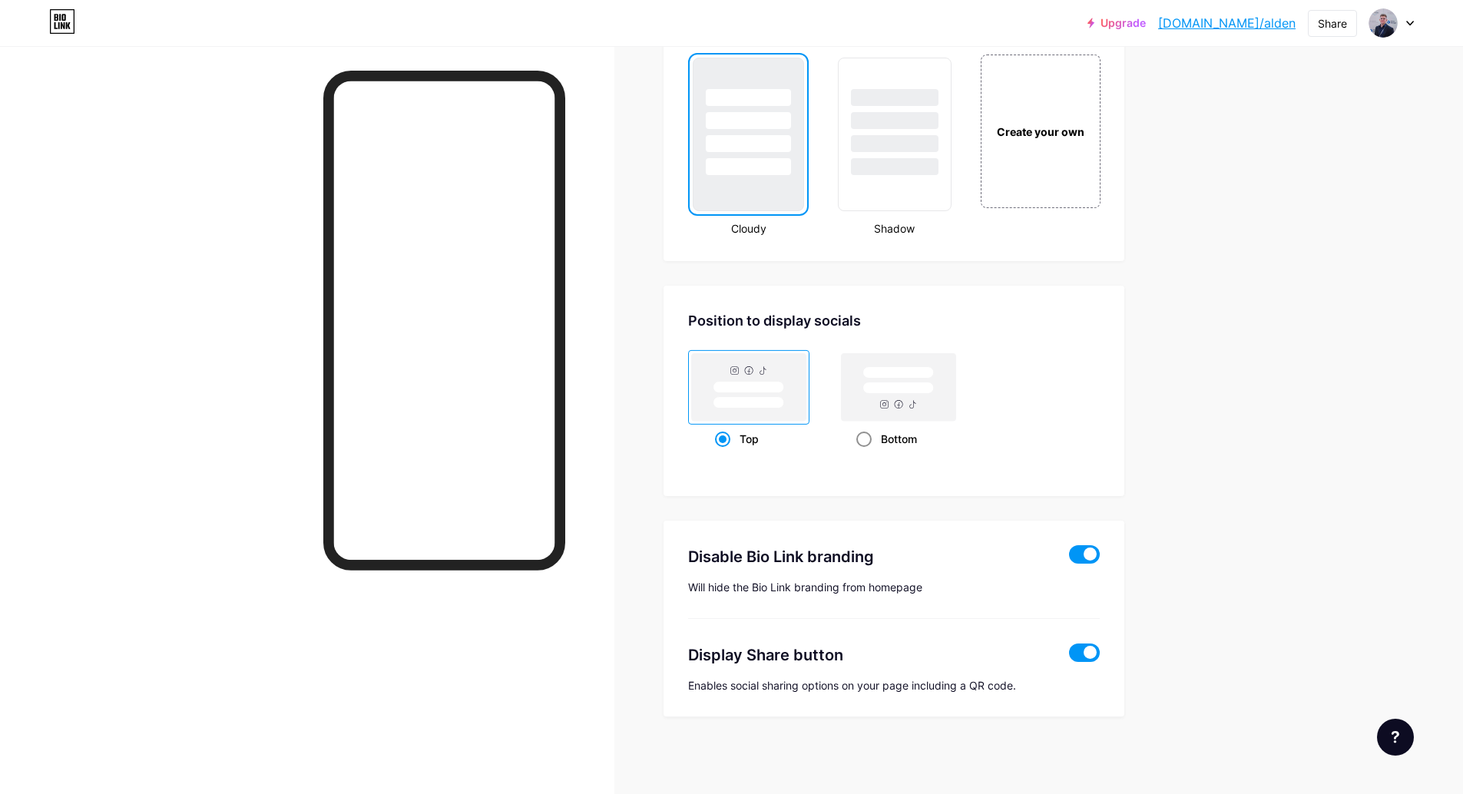
click at [901, 383] on rect at bounding box center [898, 389] width 71 height 12
click at [867, 453] on input "Bottom" at bounding box center [862, 458] width 10 height 10
radio input "true"
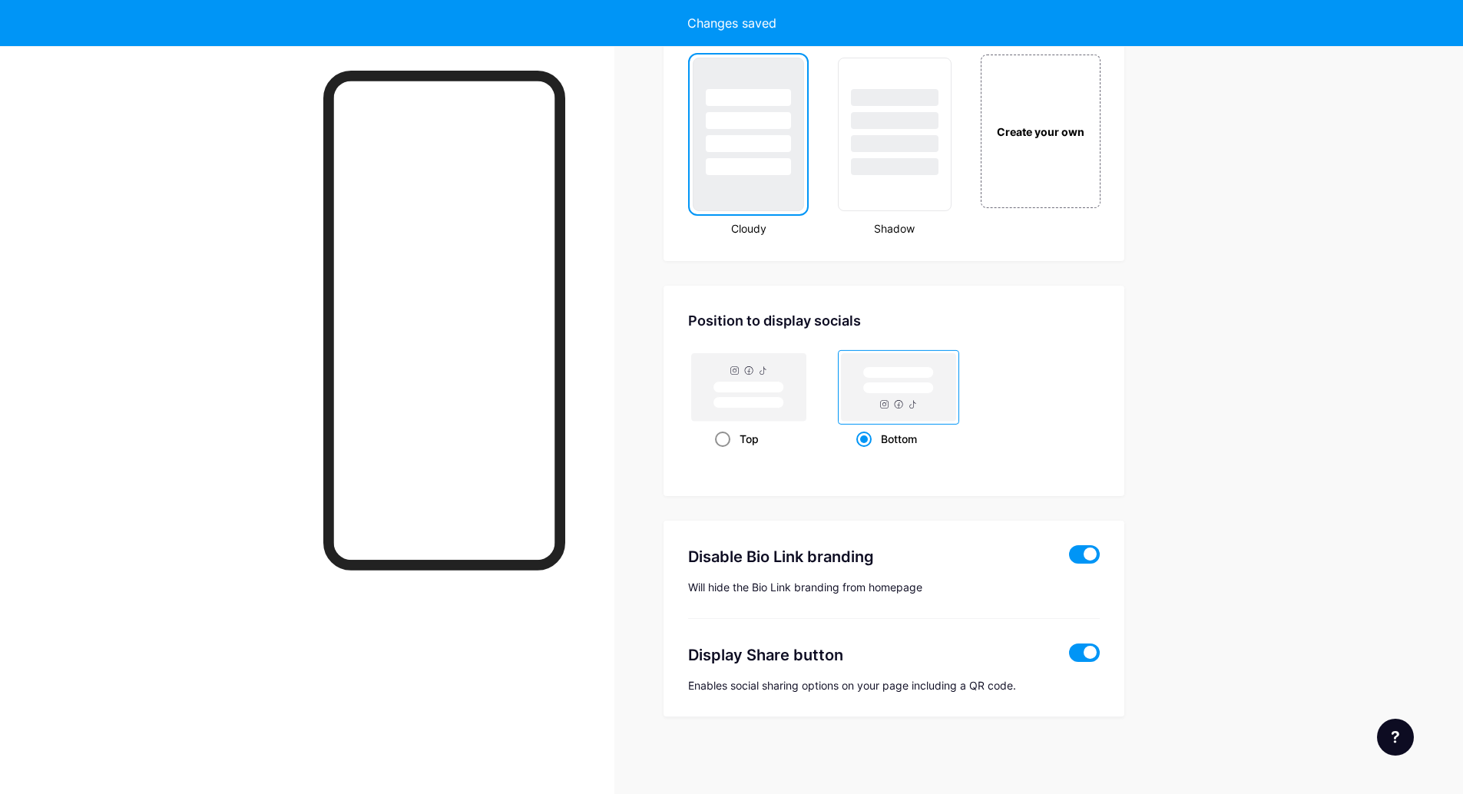
click at [703, 378] on rect at bounding box center [749, 387] width 114 height 68
click at [715, 453] on input "Top" at bounding box center [720, 458] width 10 height 10
radio input "true"
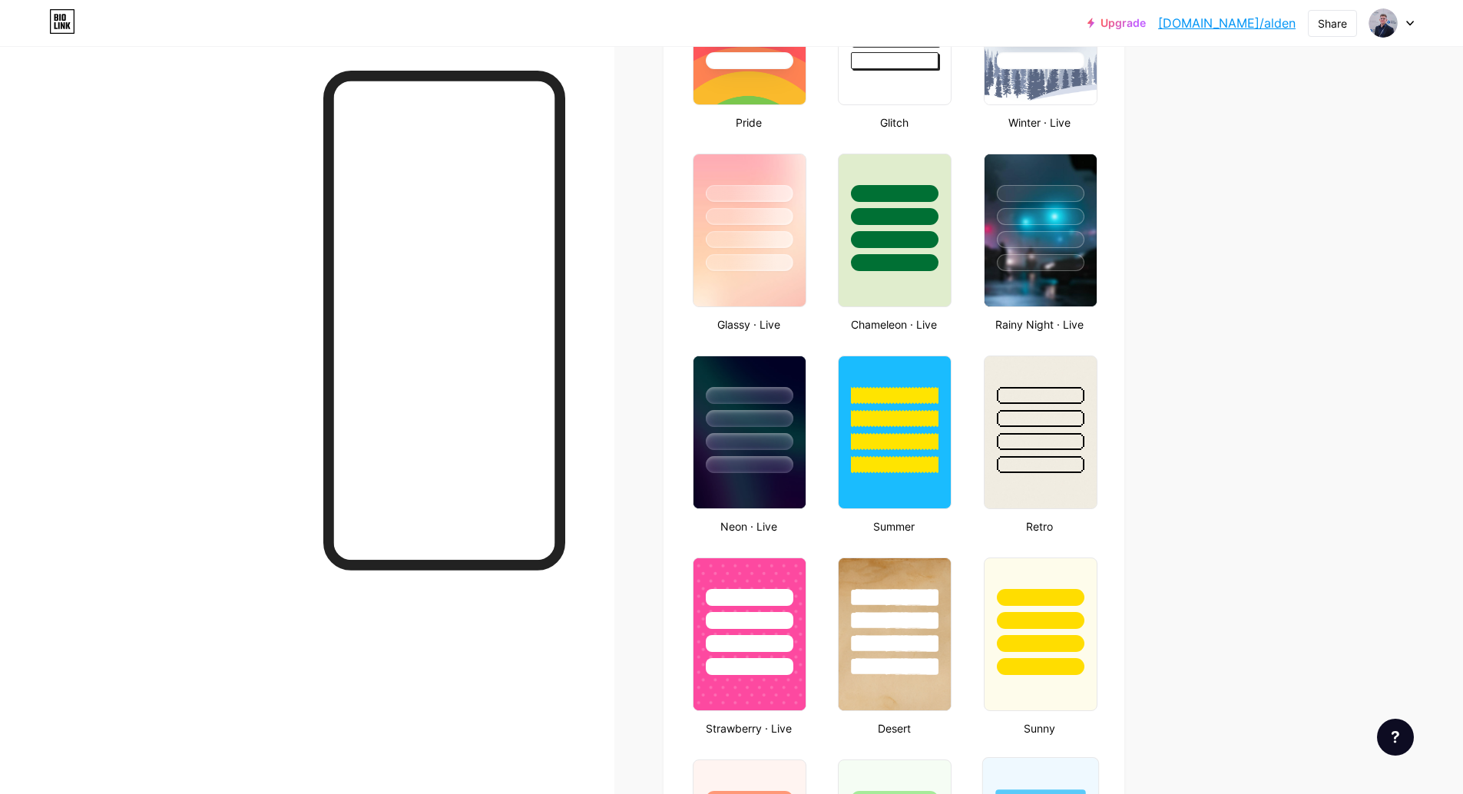
scroll to position [248, 0]
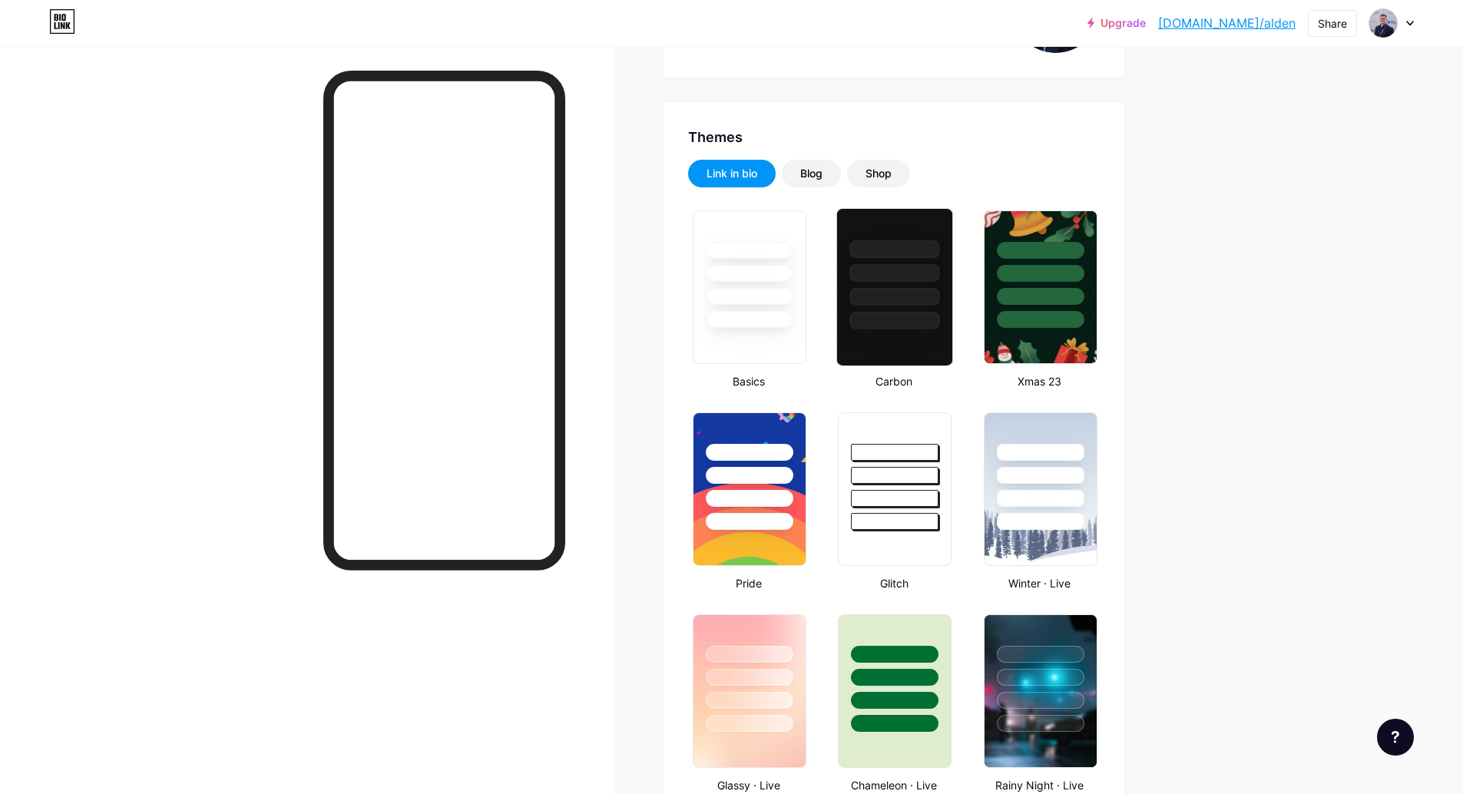
click at [928, 356] on div at bounding box center [895, 287] width 117 height 158
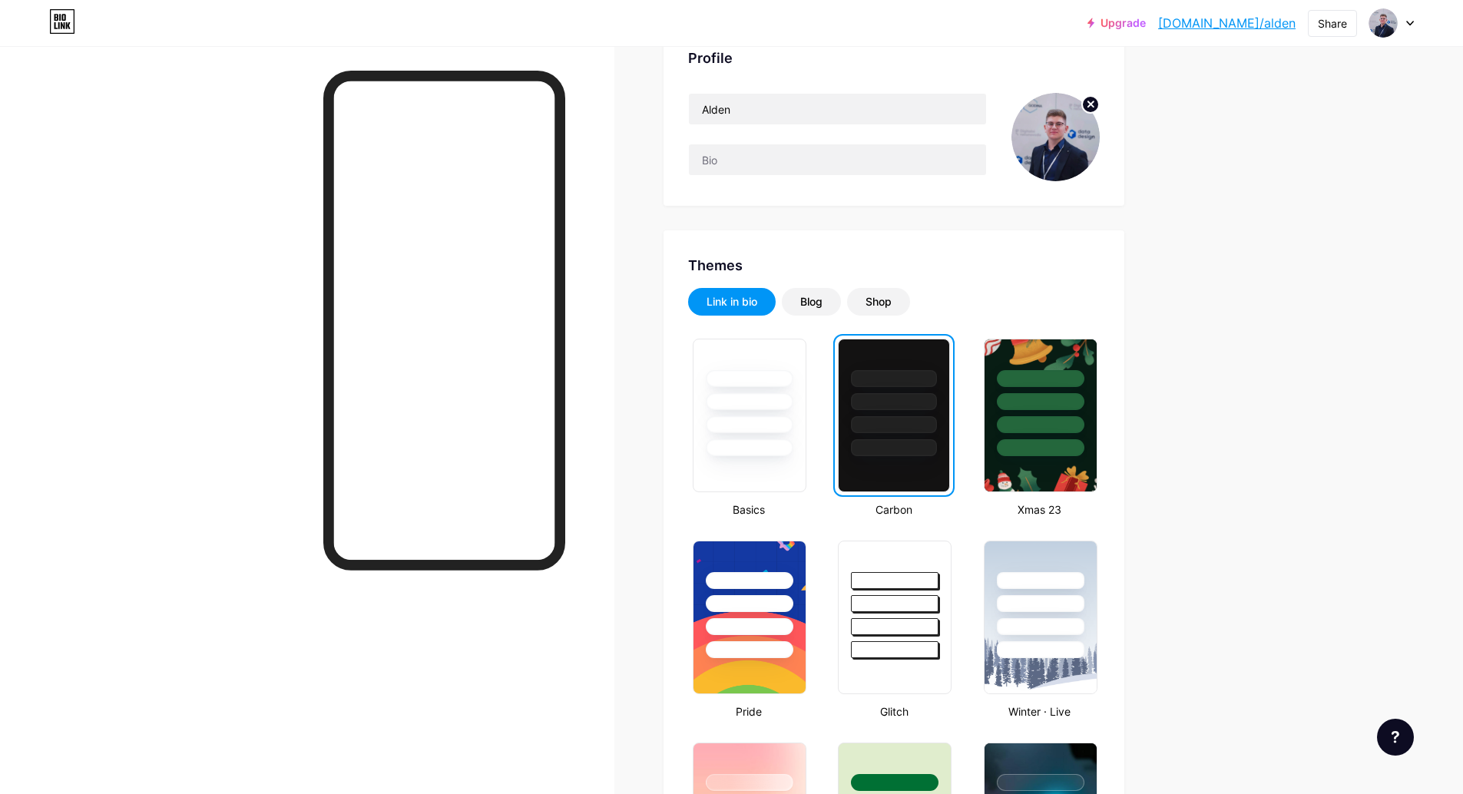
scroll to position [0, 0]
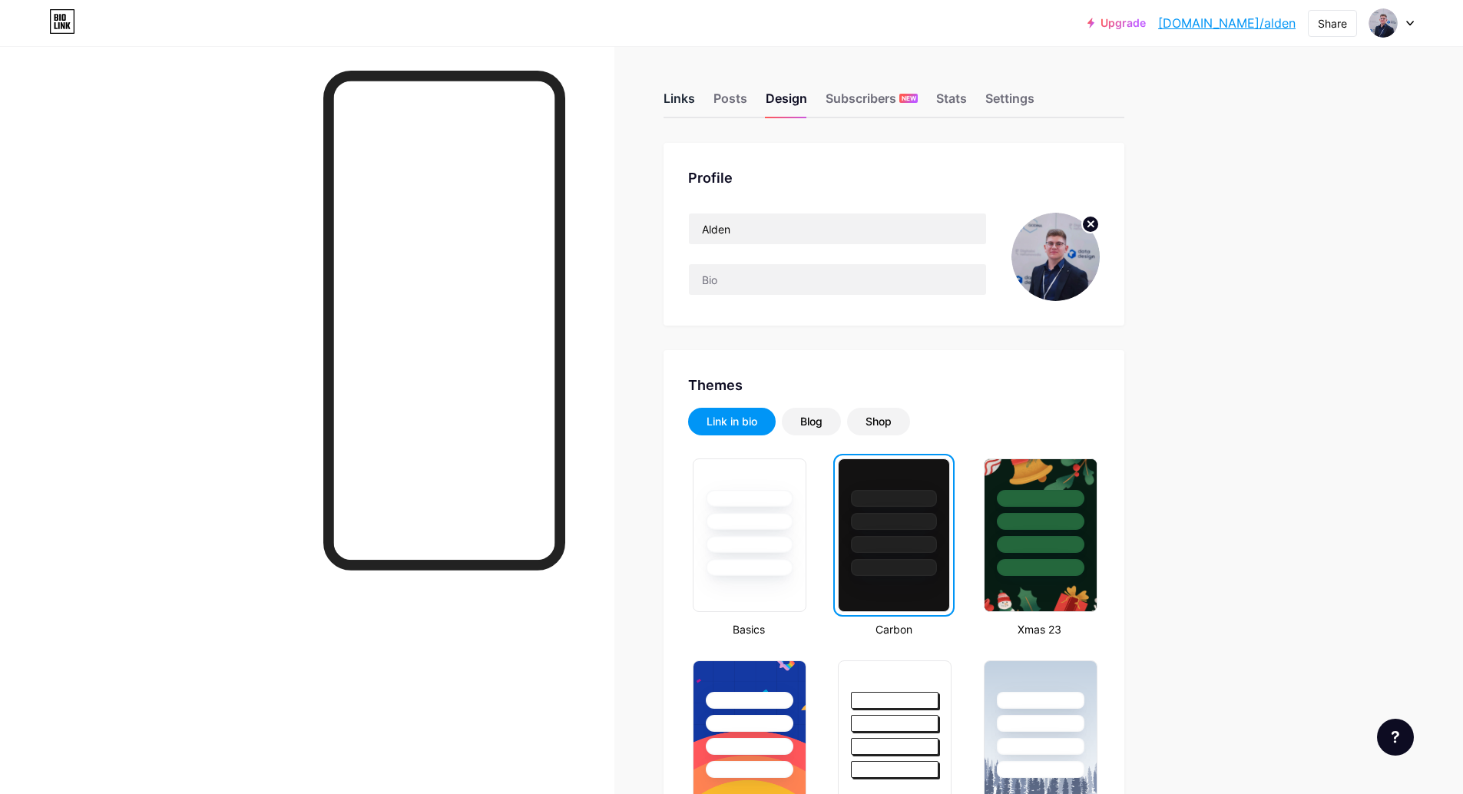
click at [680, 99] on div "Links" at bounding box center [679, 103] width 31 height 28
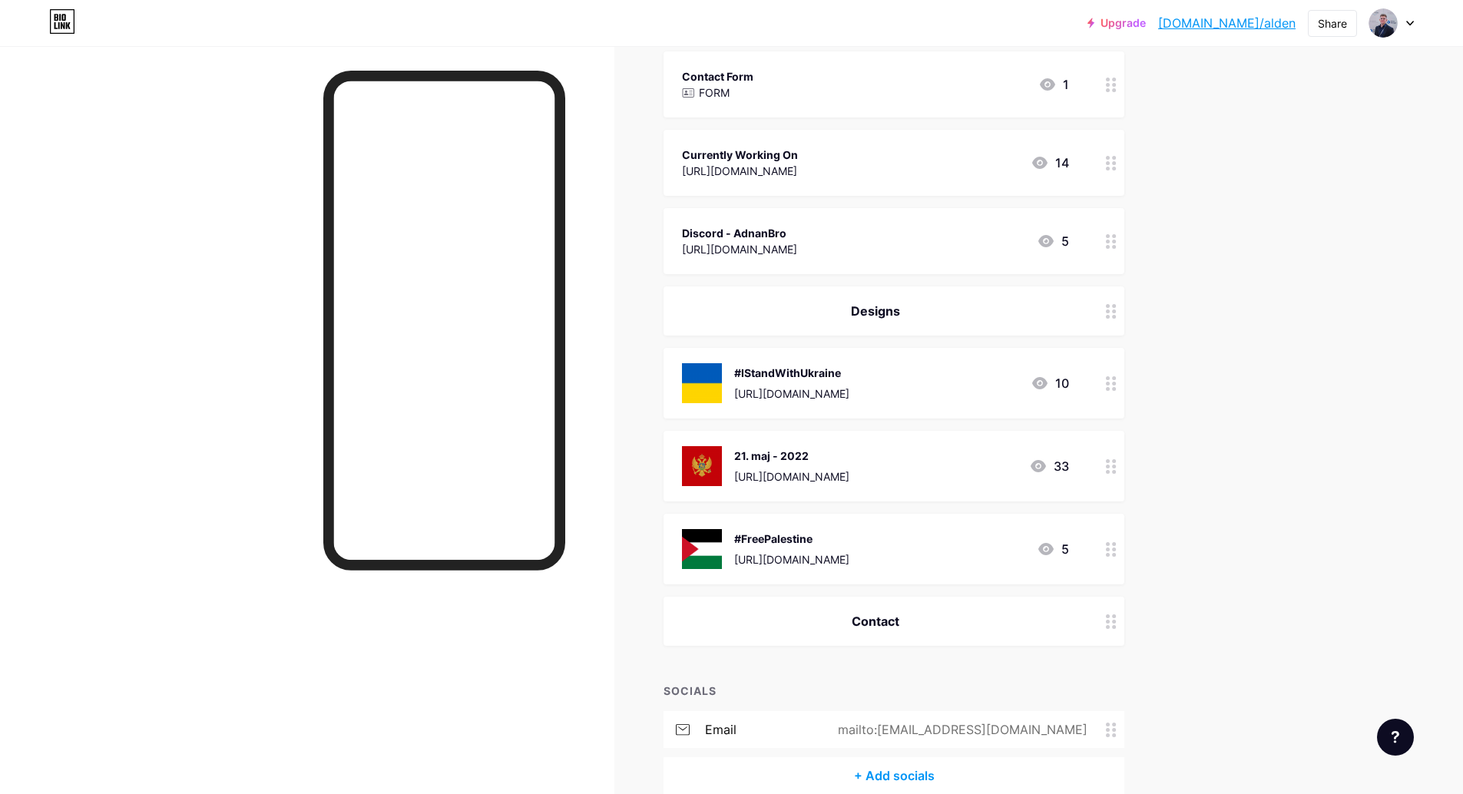
scroll to position [329, 0]
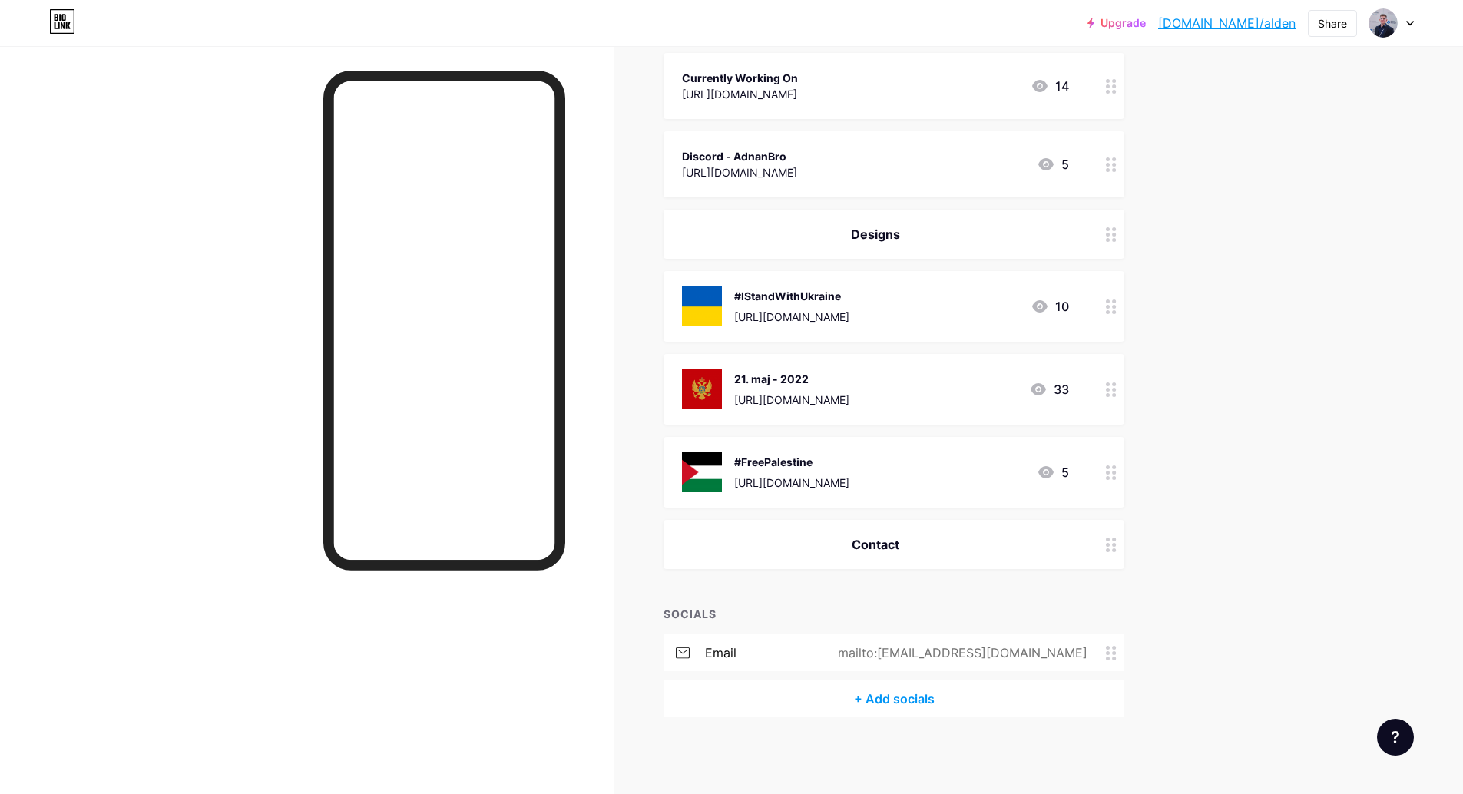
click at [993, 636] on div "email mailto:[EMAIL_ADDRESS][DOMAIN_NAME]" at bounding box center [894, 653] width 461 height 37
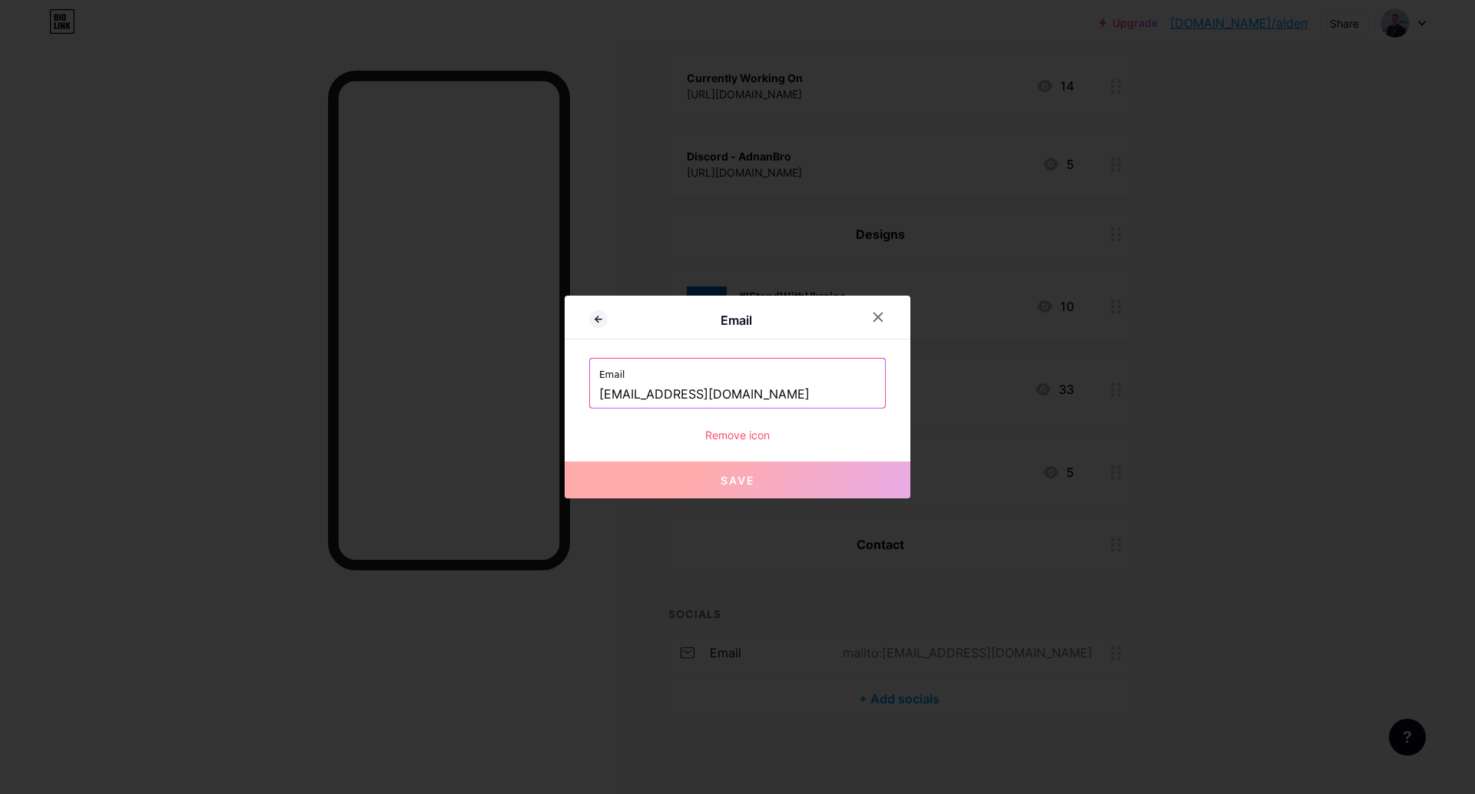
click at [708, 433] on div "Remove icon" at bounding box center [737, 435] width 297 height 16
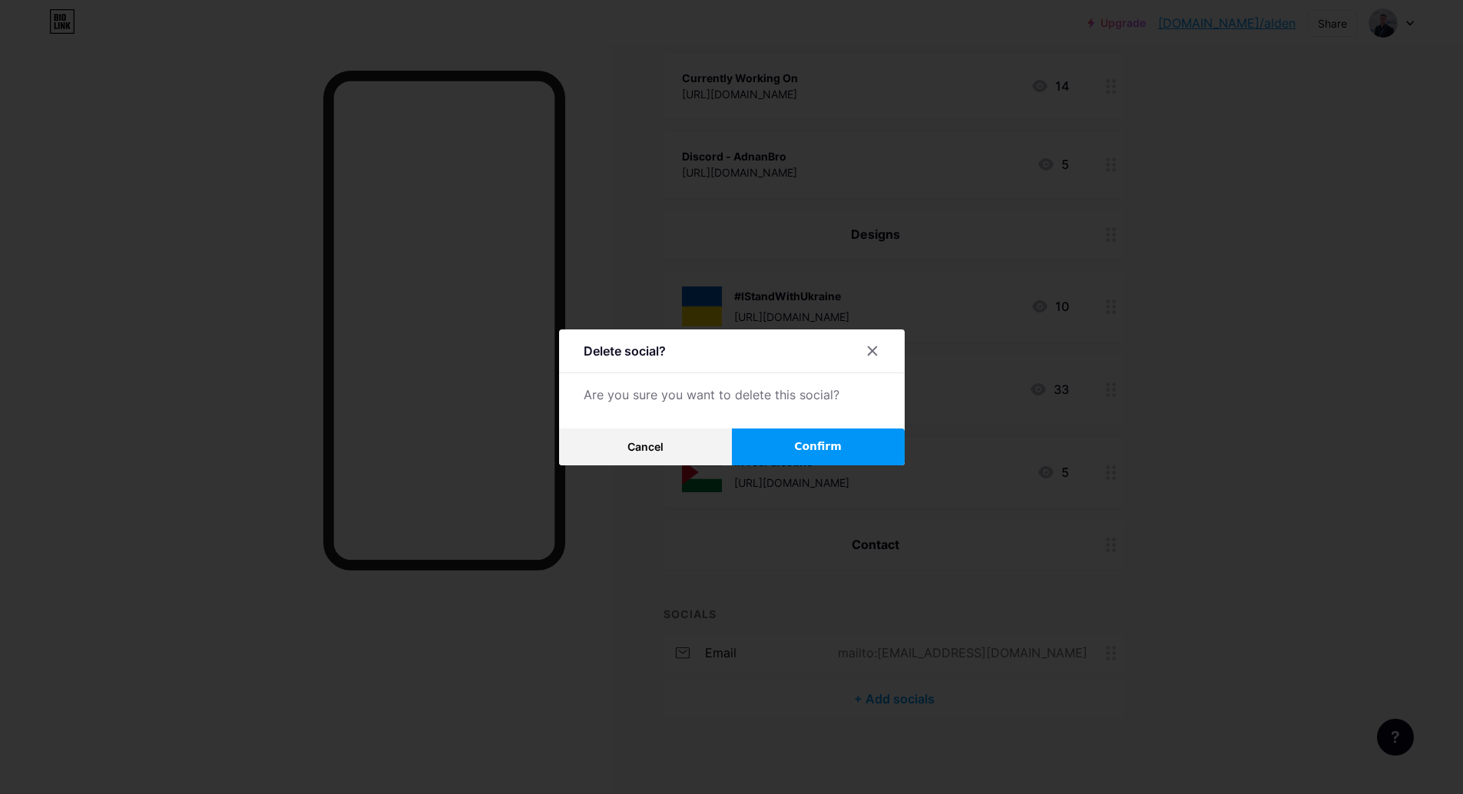
click at [754, 455] on button "Confirm" at bounding box center [818, 447] width 173 height 37
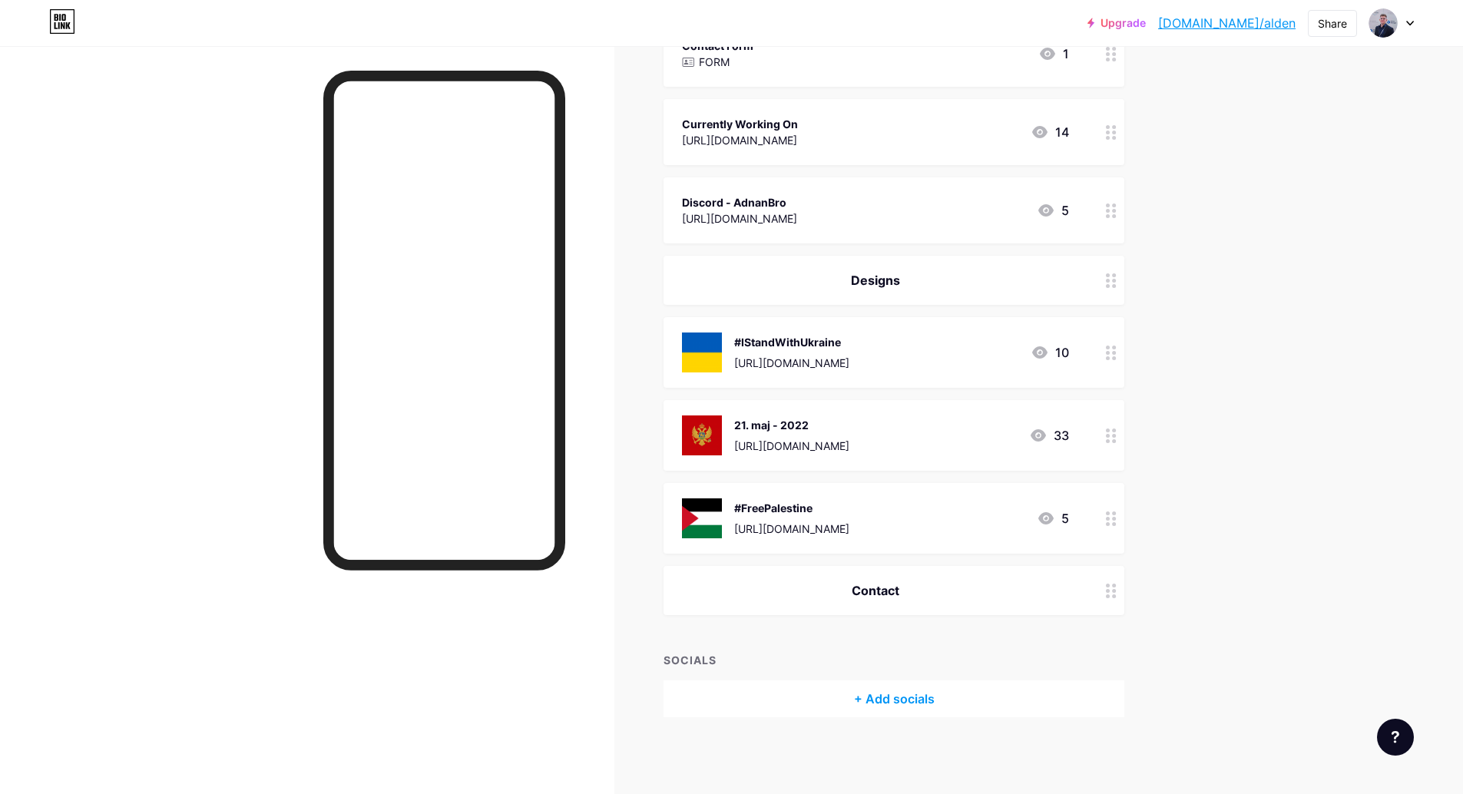
scroll to position [0, 0]
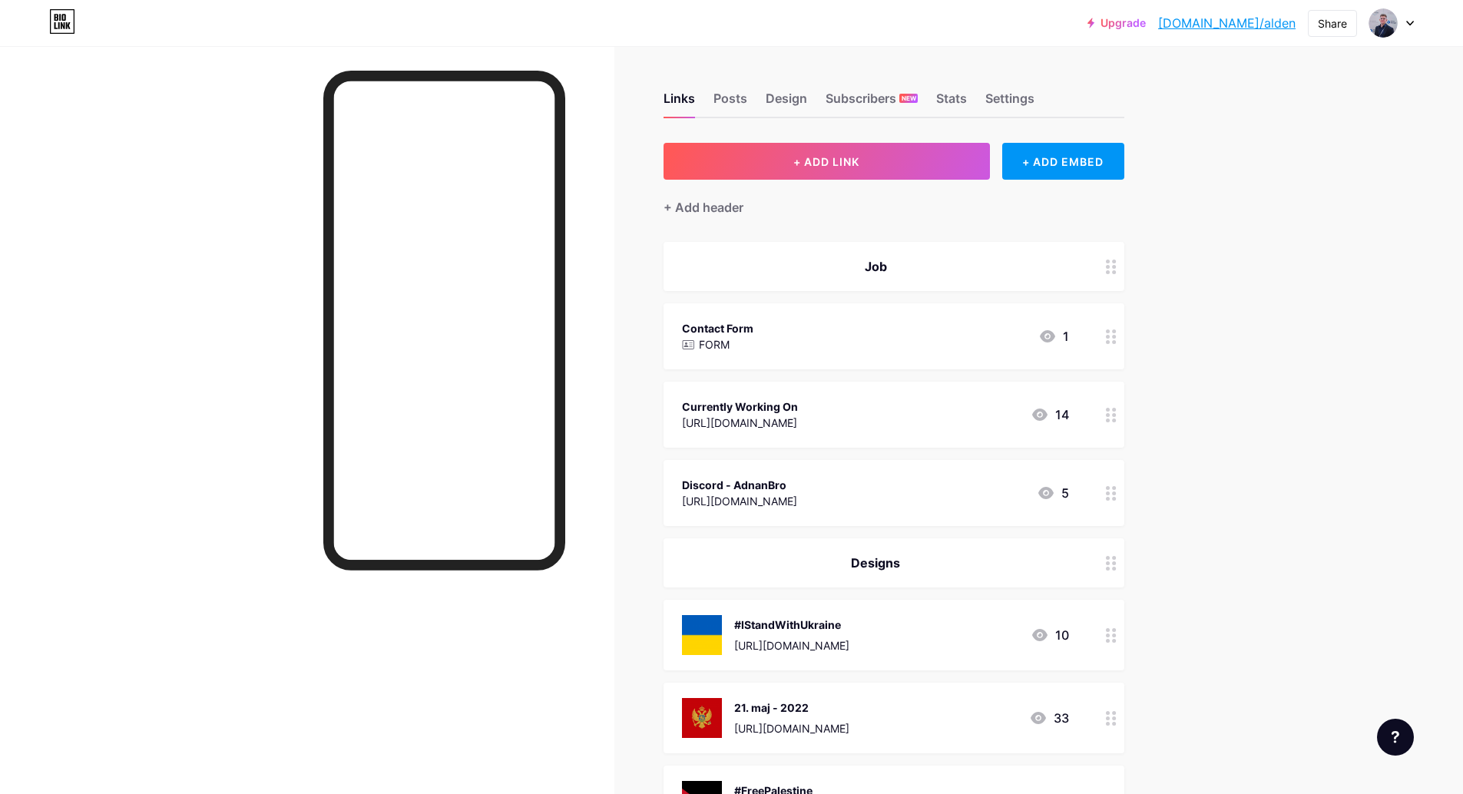
click at [1208, 316] on div "Upgrade [DOMAIN_NAME]/alden [DOMAIN_NAME]/alden Share Switch accounts Alden [DO…" at bounding box center [731, 538] width 1463 height 1077
click at [755, 109] on div "Links Posts Design Subscribers NEW Stats Settings" at bounding box center [894, 92] width 461 height 54
click at [747, 101] on div "Posts" at bounding box center [731, 103] width 34 height 28
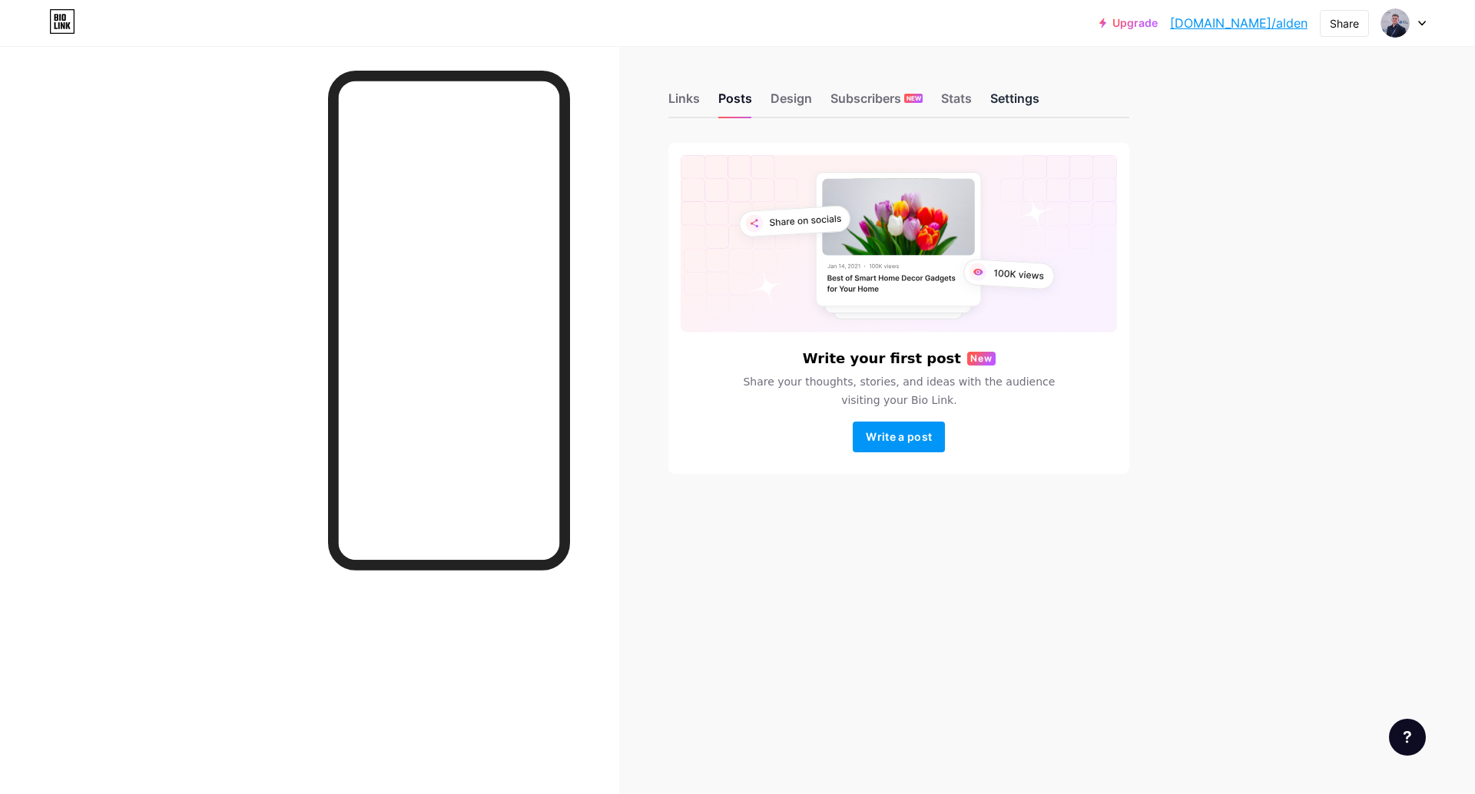
click at [1010, 100] on div "Settings" at bounding box center [1014, 103] width 49 height 28
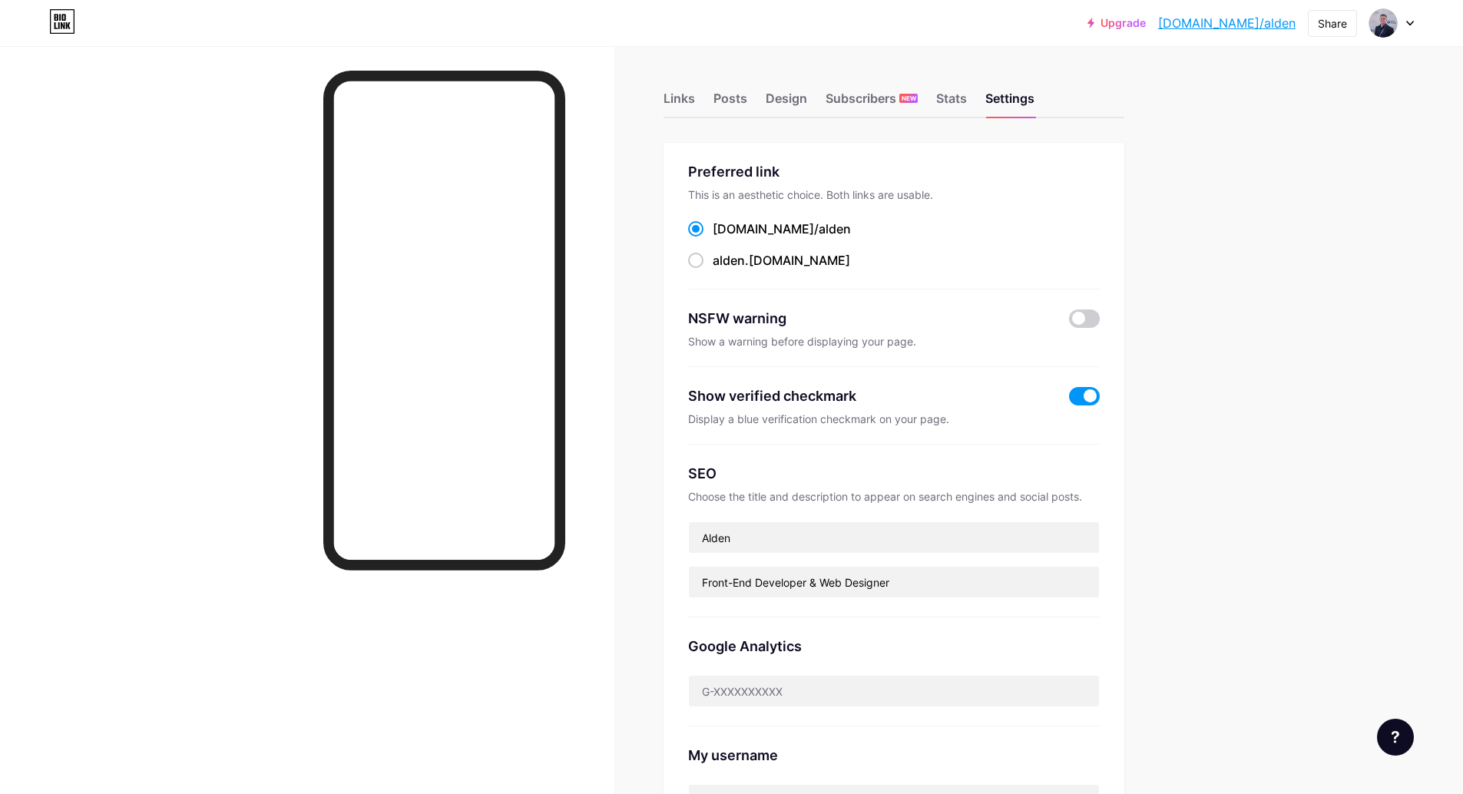
click at [1132, 157] on div "Links Posts Design Subscribers NEW Stats Settings Preferred link This is an aes…" at bounding box center [594, 663] width 1189 height 1234
click at [1149, 147] on div "Links Posts Design Subscribers NEW Stats Settings Preferred link This is an aes…" at bounding box center [594, 663] width 1189 height 1234
click at [1155, 139] on div "Links Posts Design Subscribers NEW Stats Settings Preferred link This is an aes…" at bounding box center [594, 663] width 1189 height 1234
click at [845, 101] on div "Subscribers NEW" at bounding box center [872, 103] width 92 height 28
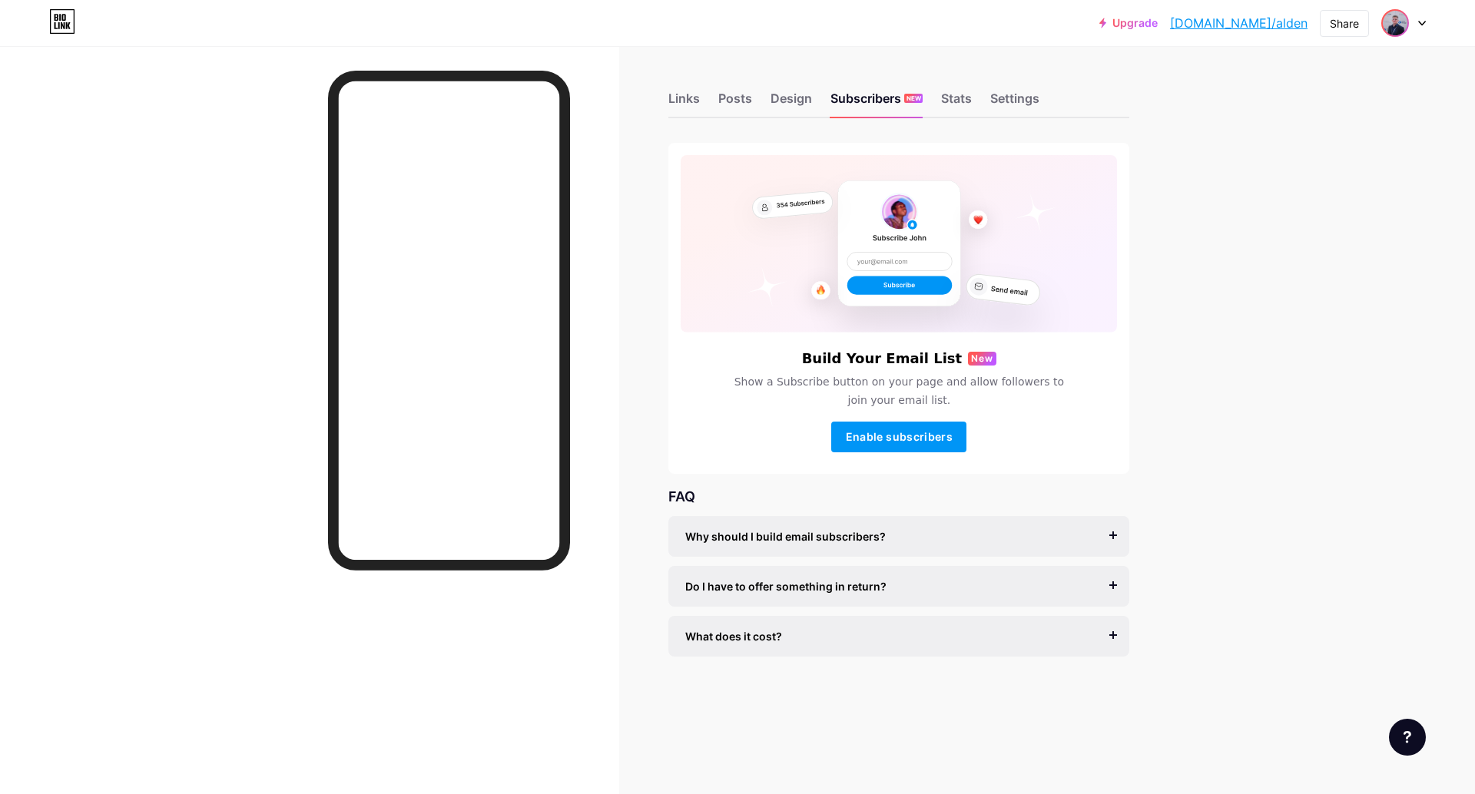
click at [1387, 36] on div at bounding box center [1403, 23] width 45 height 28
click at [1302, 171] on link "Account settings" at bounding box center [1329, 174] width 191 height 41
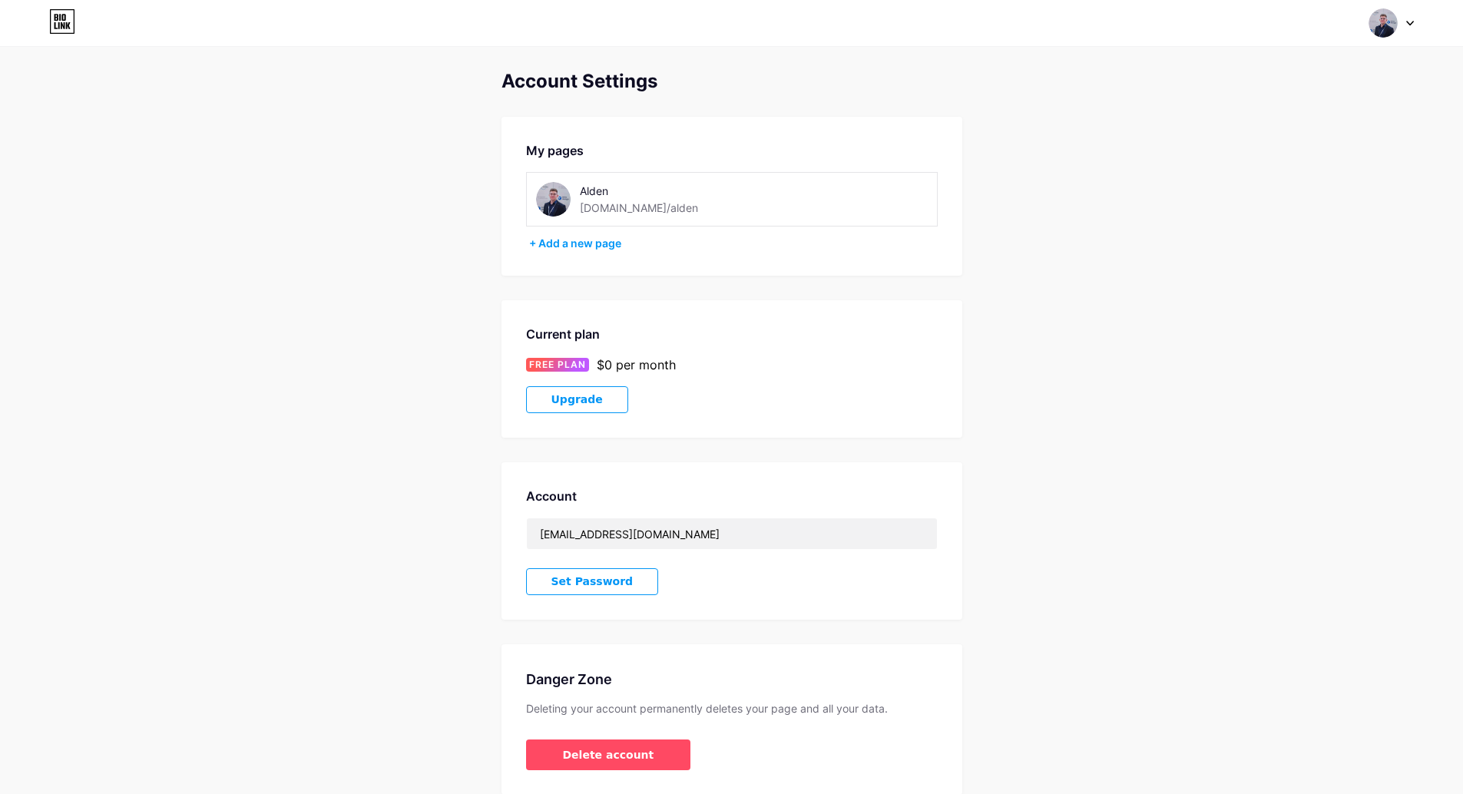
click at [1218, 171] on div "Account Settings My pages Alden [DOMAIN_NAME]/alden + Add a new page Current pl…" at bounding box center [731, 433] width 1463 height 724
click at [1382, 22] on img at bounding box center [1383, 22] width 29 height 29
click at [1258, 104] on img at bounding box center [1248, 99] width 28 height 28
